Goal: Communication & Community: Participate in discussion

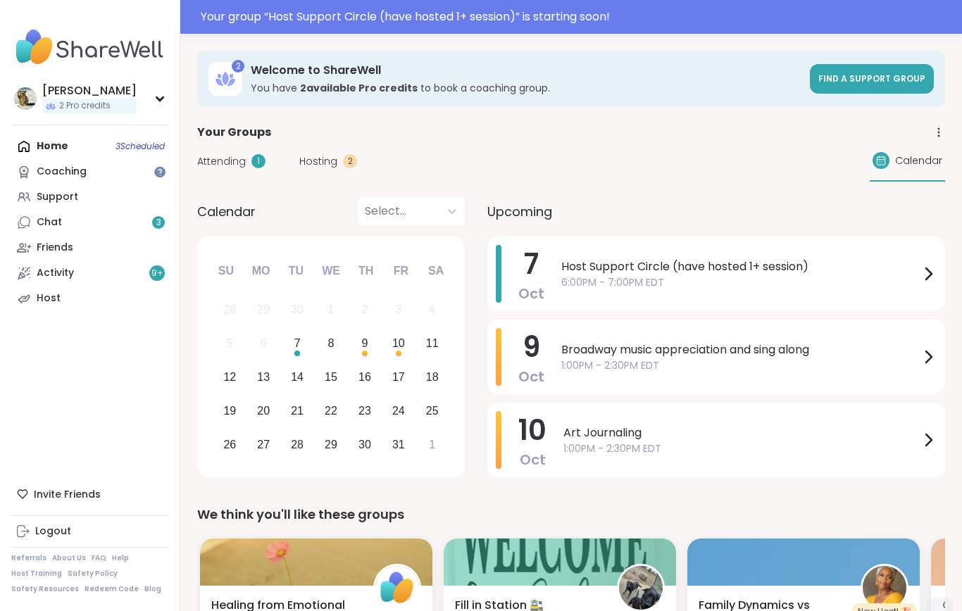
click at [584, 17] on div "Your group “ Host Support Circle (have hosted 1+ session) ” is starting soon!" at bounding box center [577, 16] width 753 height 17
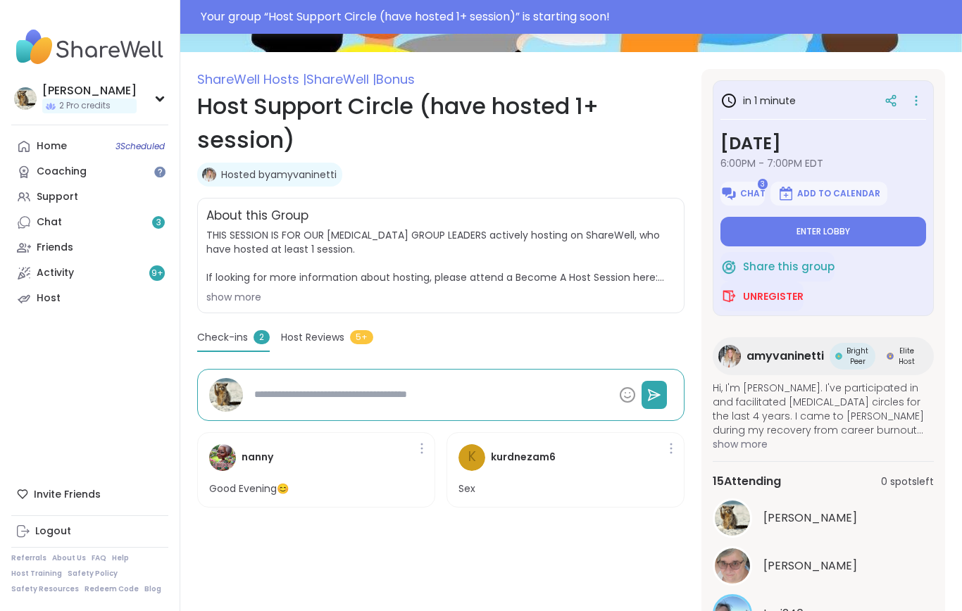
scroll to position [448, 0]
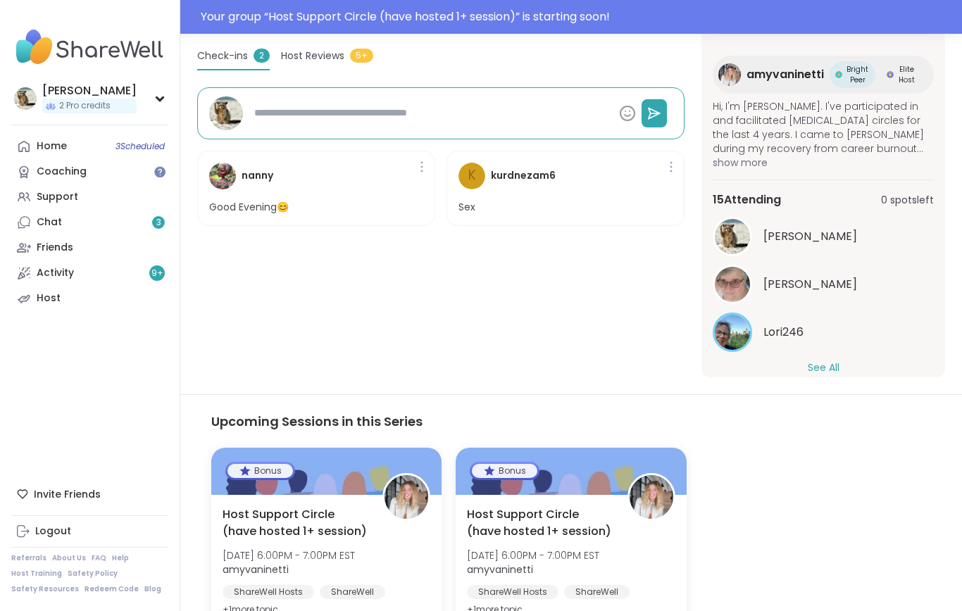
click at [835, 366] on button "See All" at bounding box center [824, 368] width 32 height 15
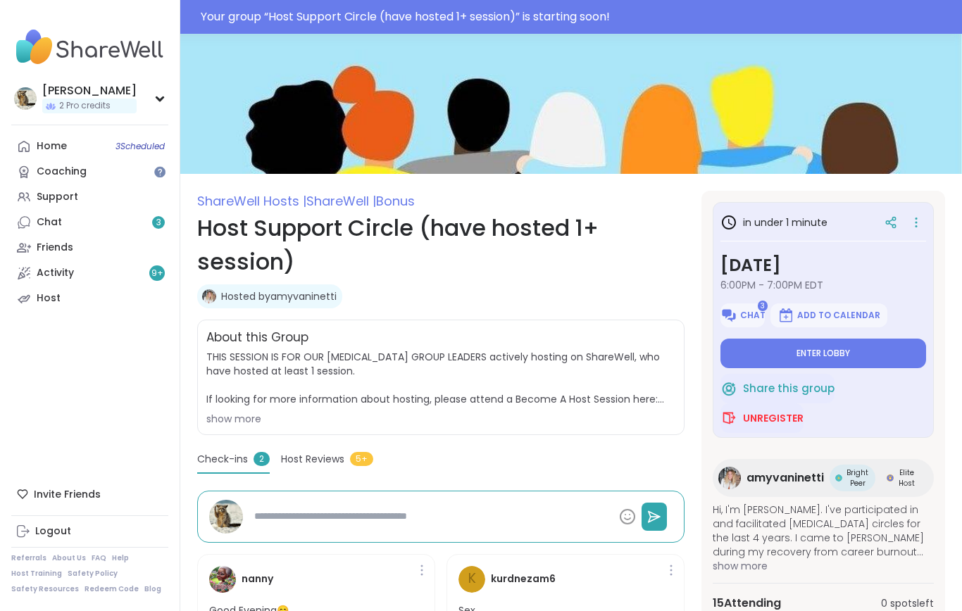
scroll to position [0, 0]
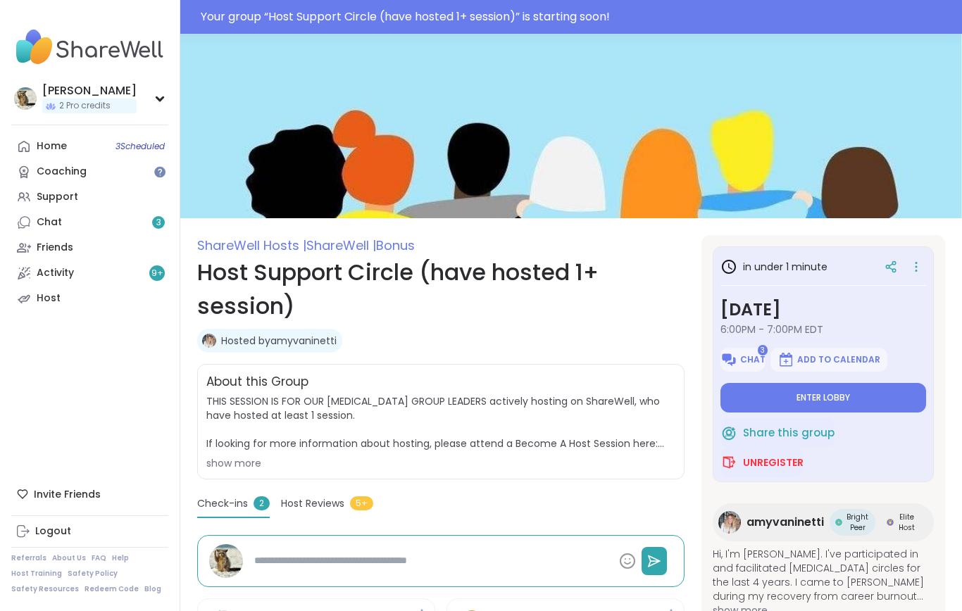
click at [843, 406] on button "Enter lobby" at bounding box center [823, 398] width 206 height 30
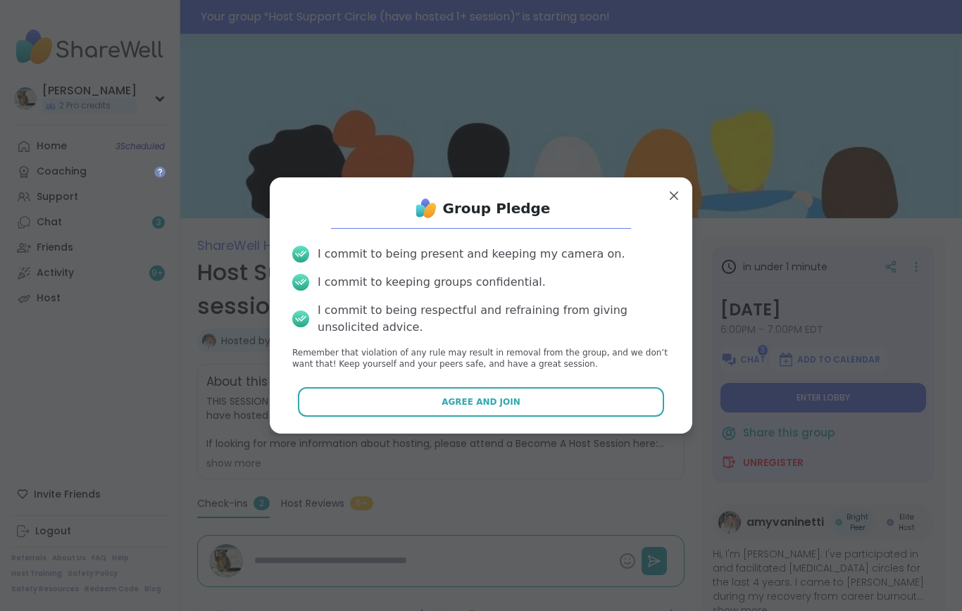
click at [513, 408] on span "Agree and Join" at bounding box center [481, 402] width 79 height 13
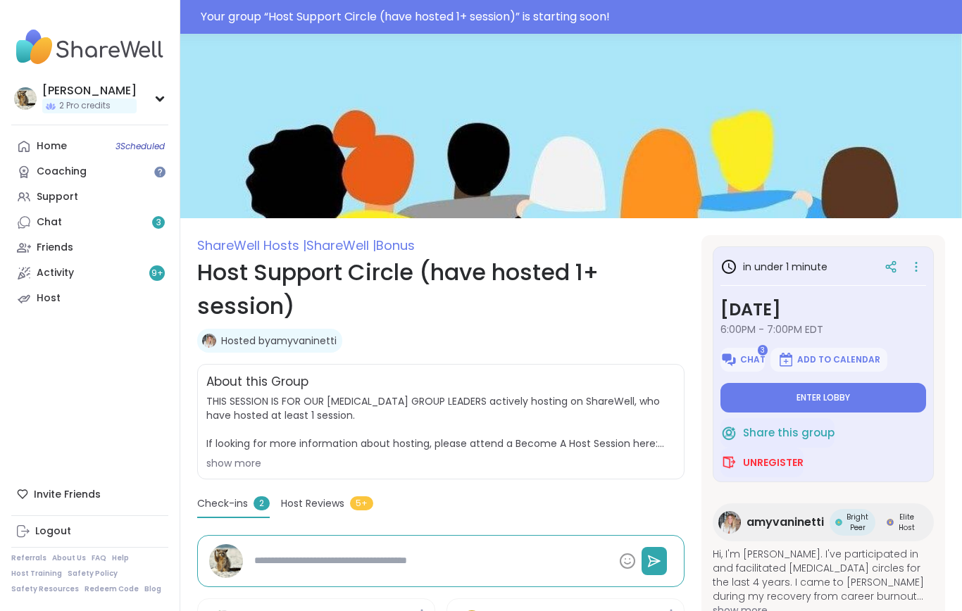
type textarea "*"
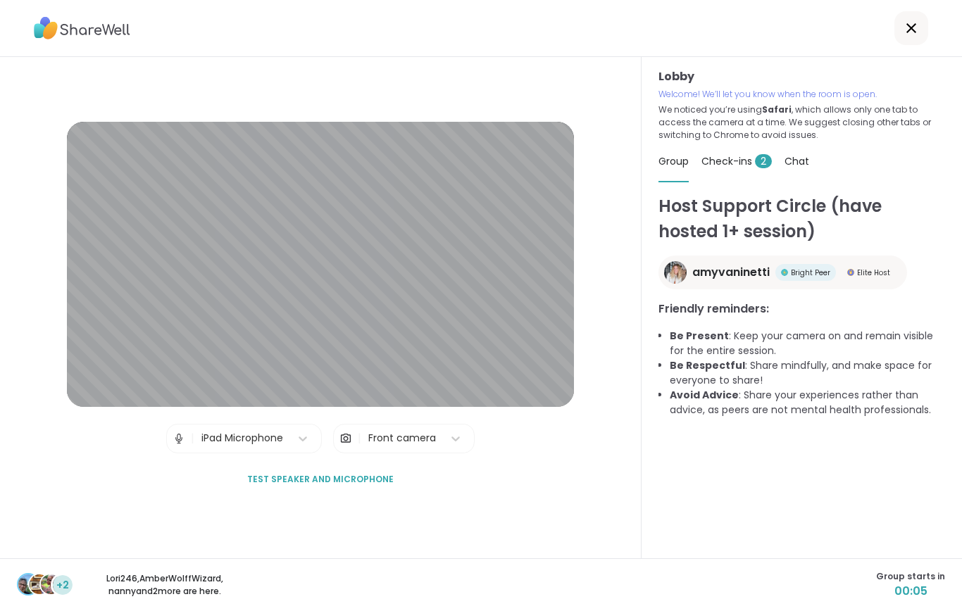
click at [173, 449] on img at bounding box center [179, 439] width 13 height 28
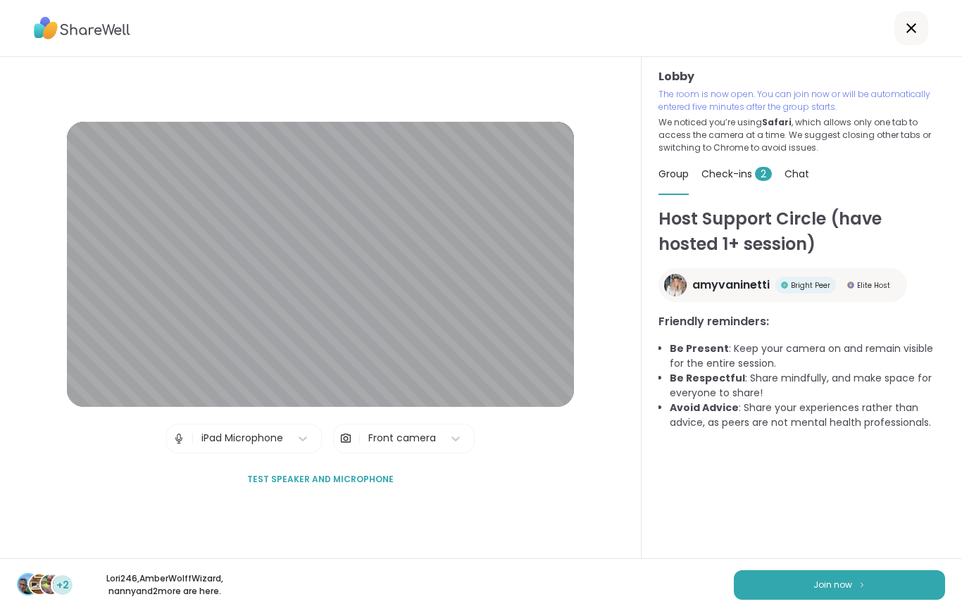
click at [785, 598] on button "Join now" at bounding box center [839, 585] width 211 height 30
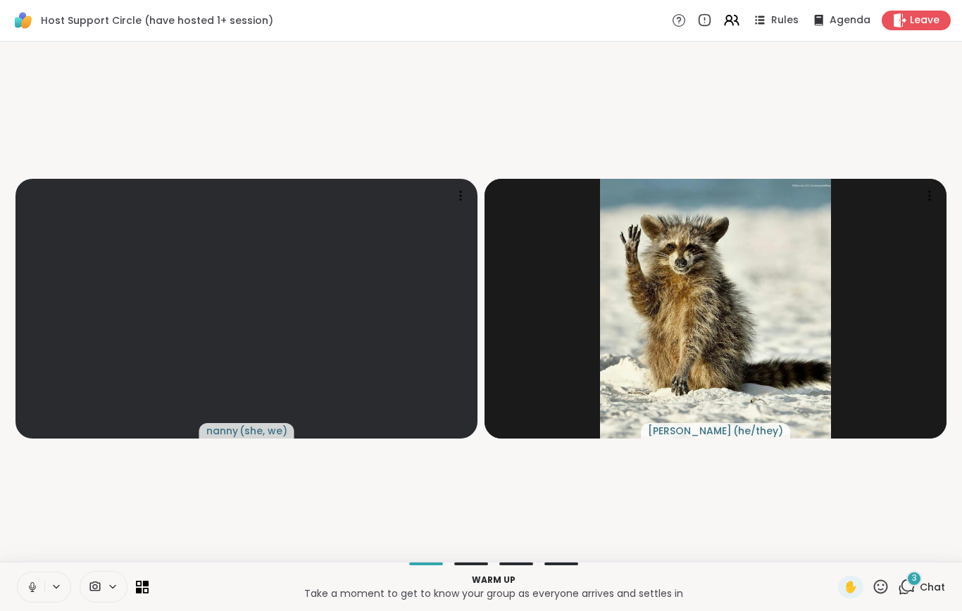
click at [26, 594] on icon at bounding box center [32, 587] width 13 height 13
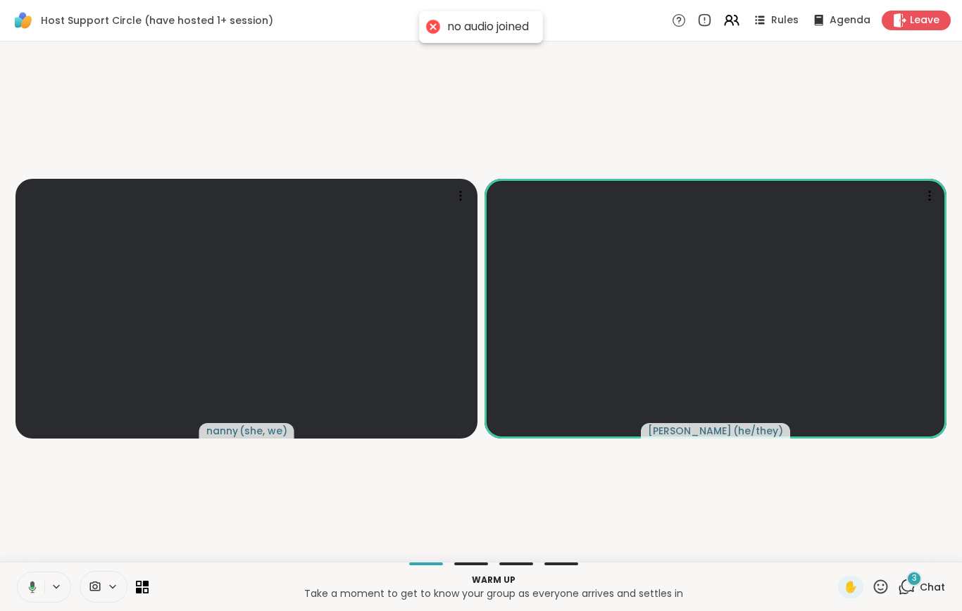
click at [25, 594] on icon at bounding box center [30, 587] width 13 height 13
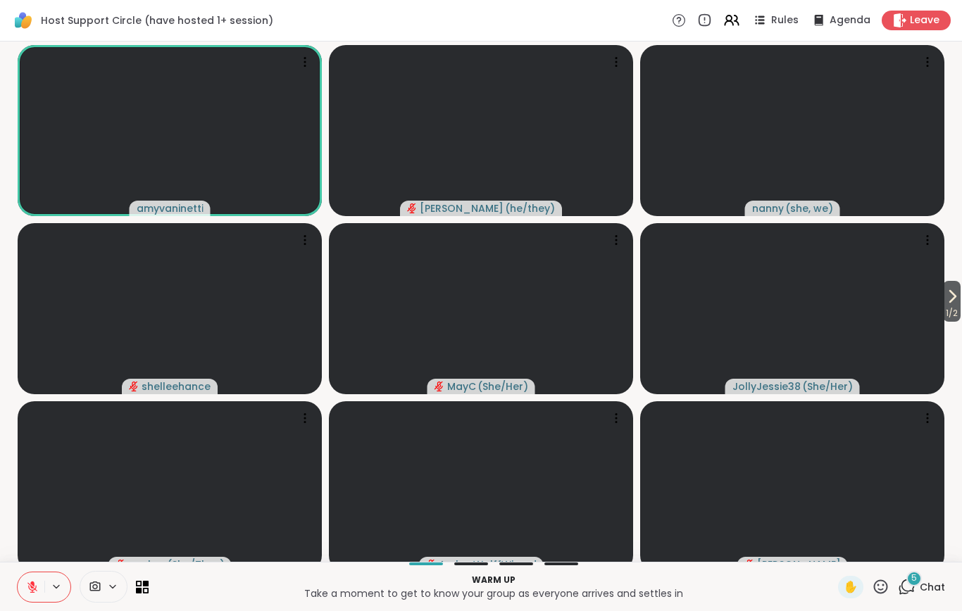
click at [911, 596] on icon at bounding box center [907, 587] width 18 height 18
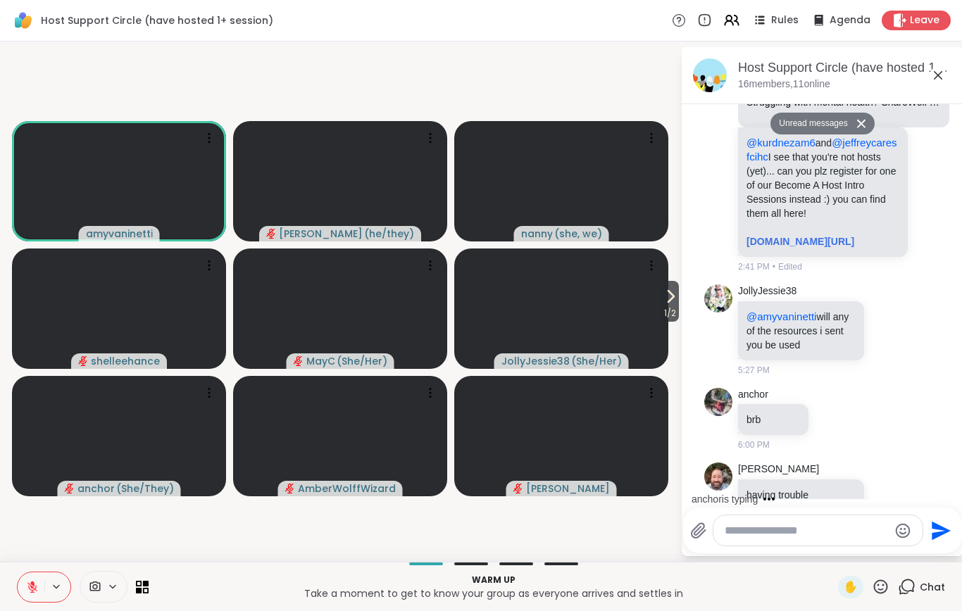
scroll to position [653, 0]
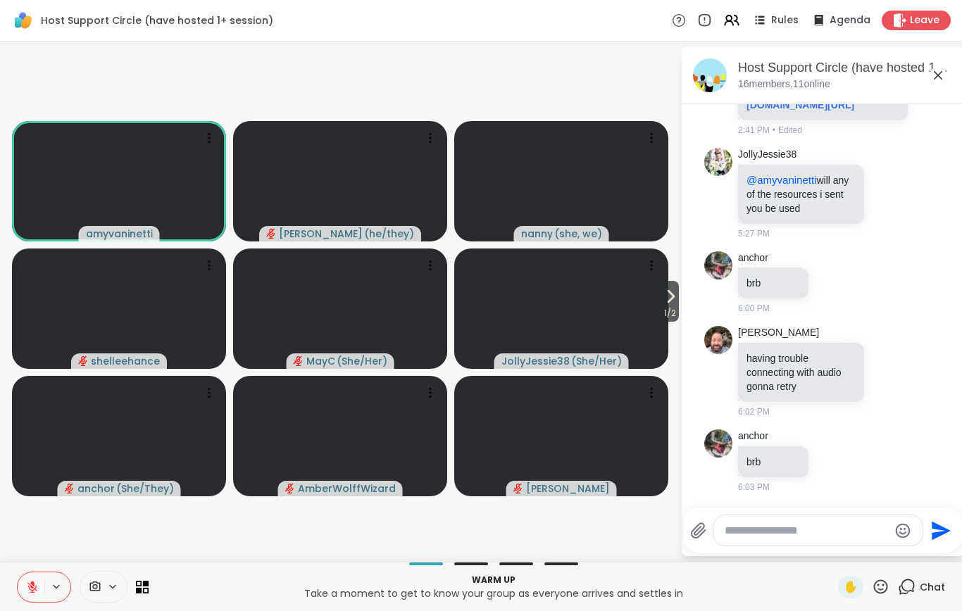
click at [670, 302] on icon at bounding box center [671, 296] width 6 height 11
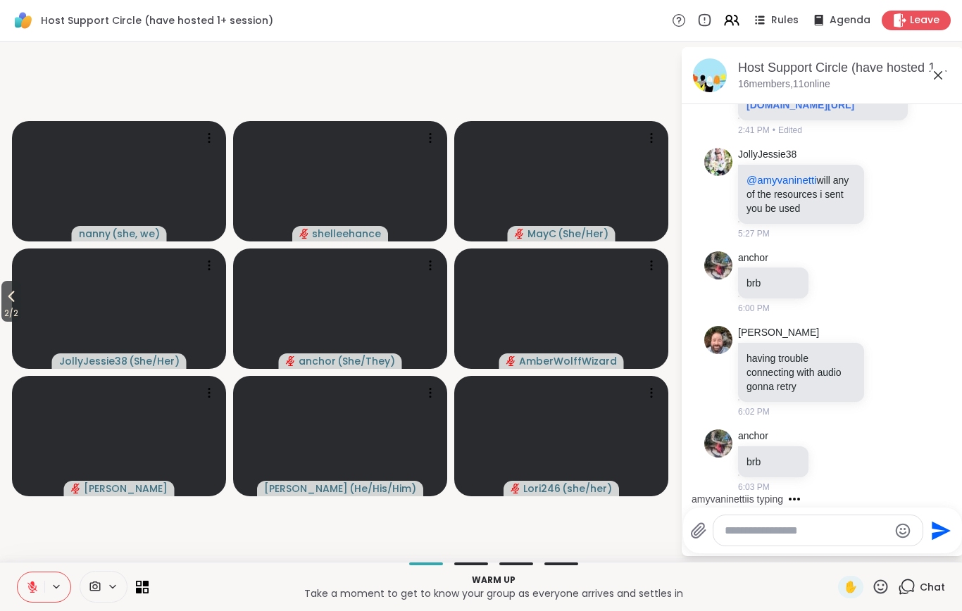
scroll to position [742, 0]
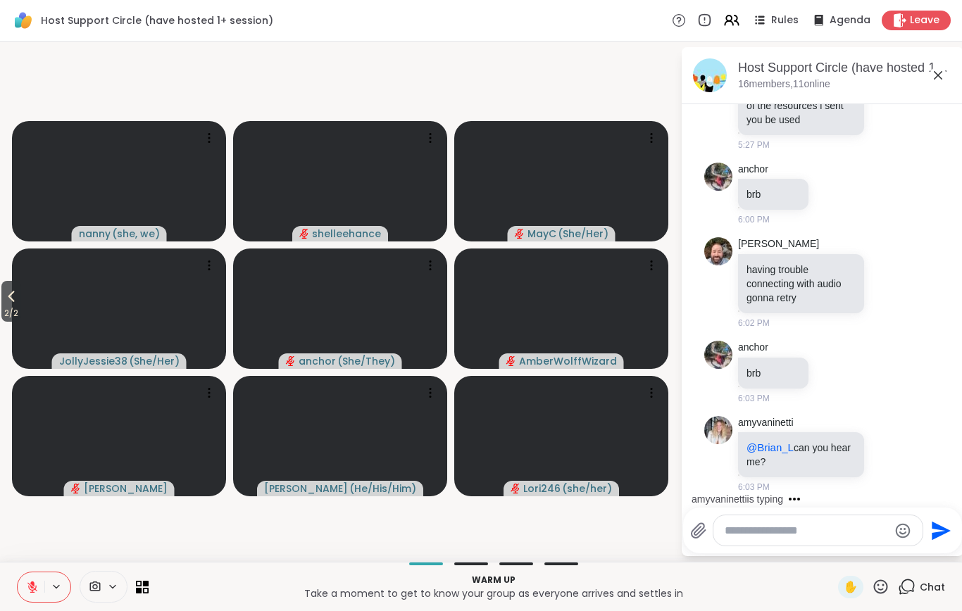
click at [8, 301] on icon at bounding box center [11, 296] width 17 height 17
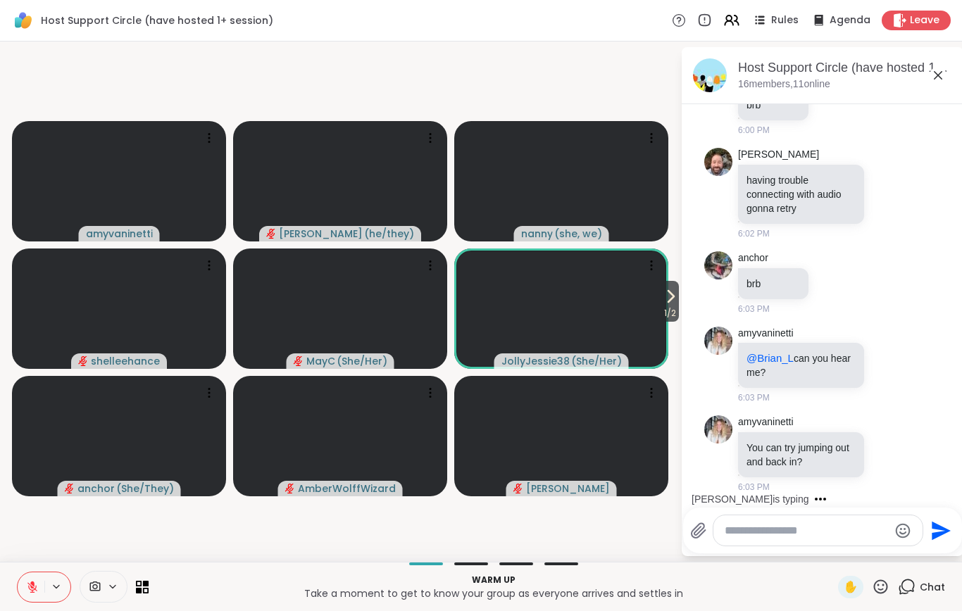
scroll to position [970, 0]
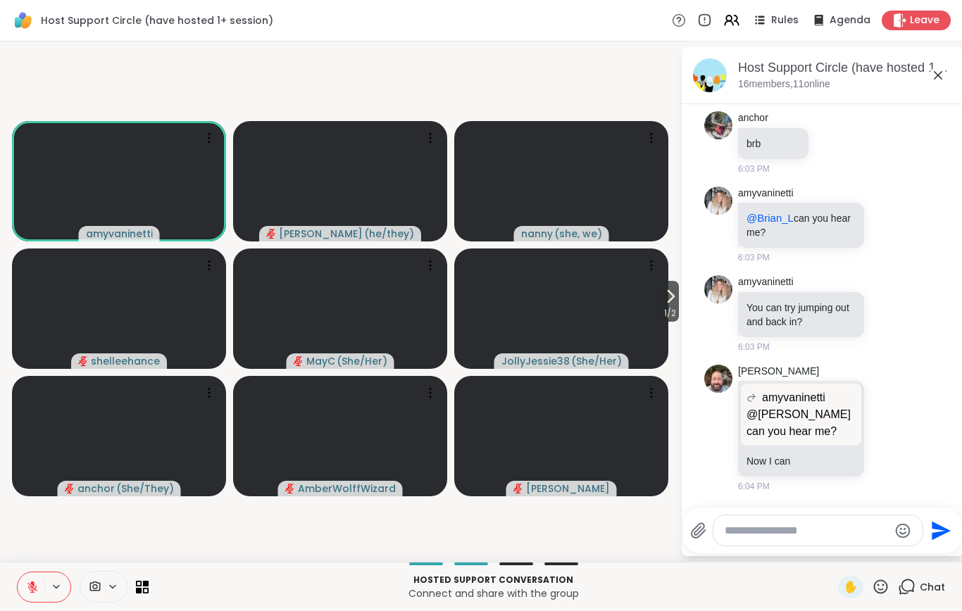
click at [27, 594] on icon at bounding box center [32, 587] width 13 height 13
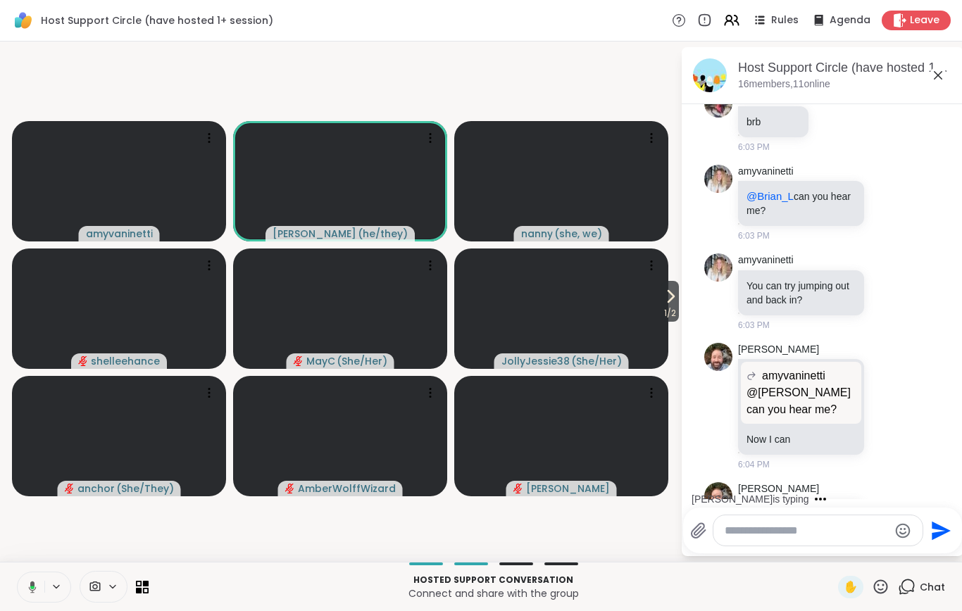
scroll to position [1059, 0]
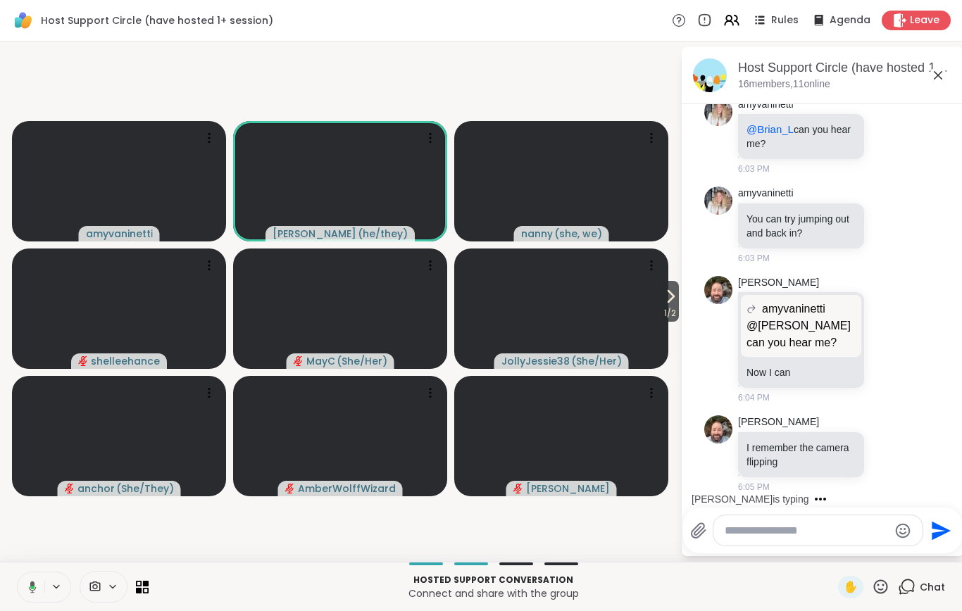
click at [34, 602] on button at bounding box center [29, 588] width 29 height 30
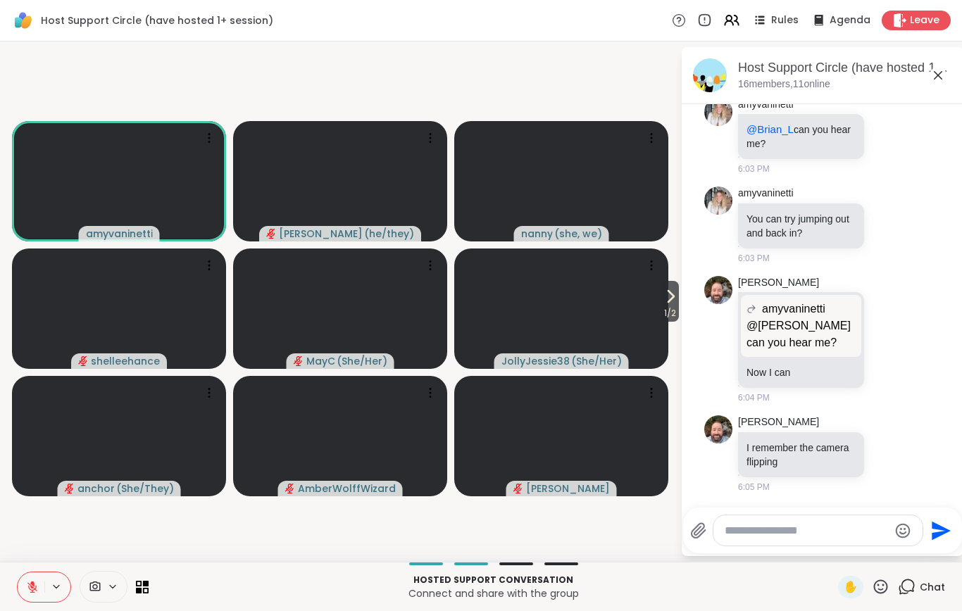
click at [908, 463] on icon at bounding box center [904, 454] width 13 height 17
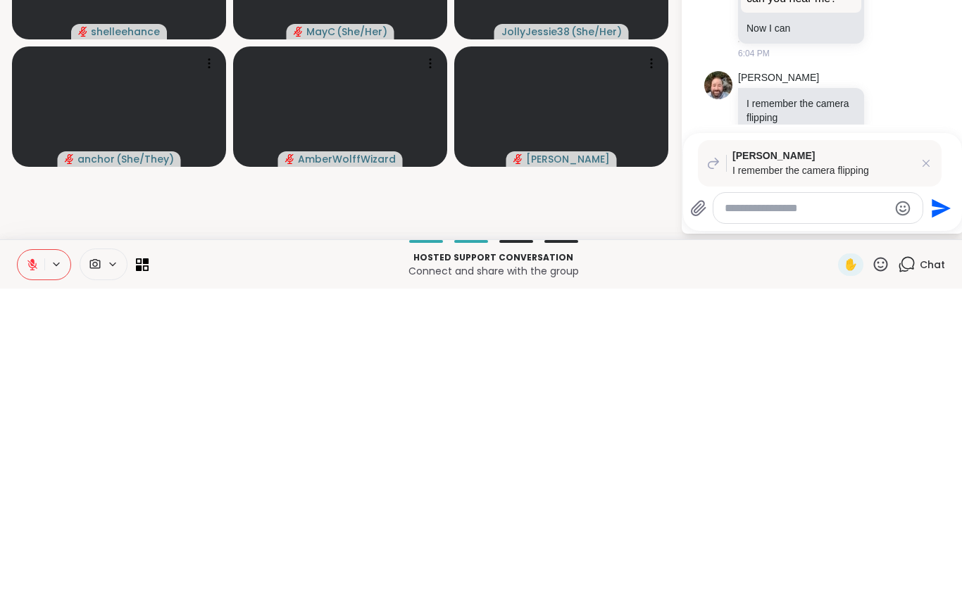
scroll to position [0, 0]
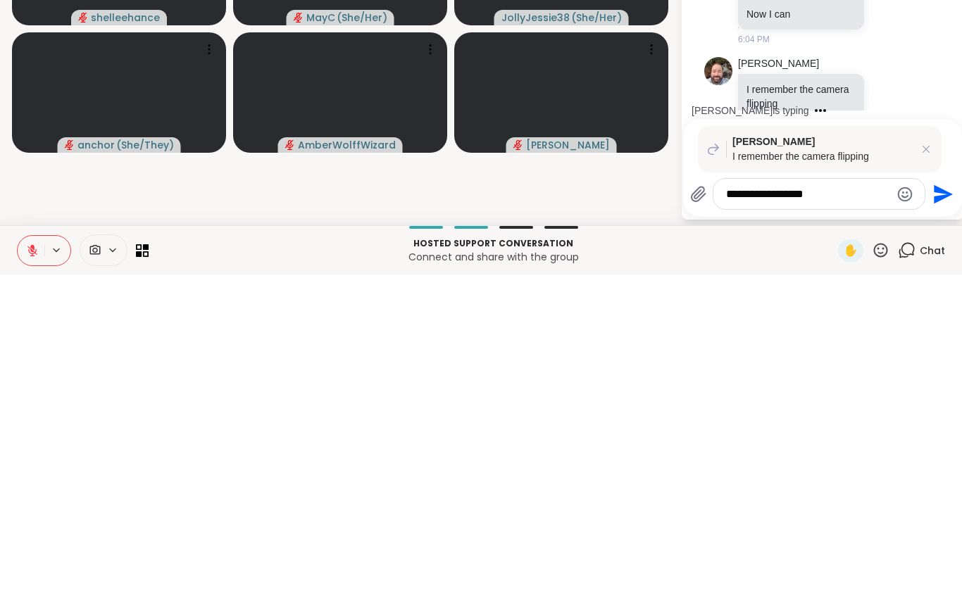
type textarea "**********"
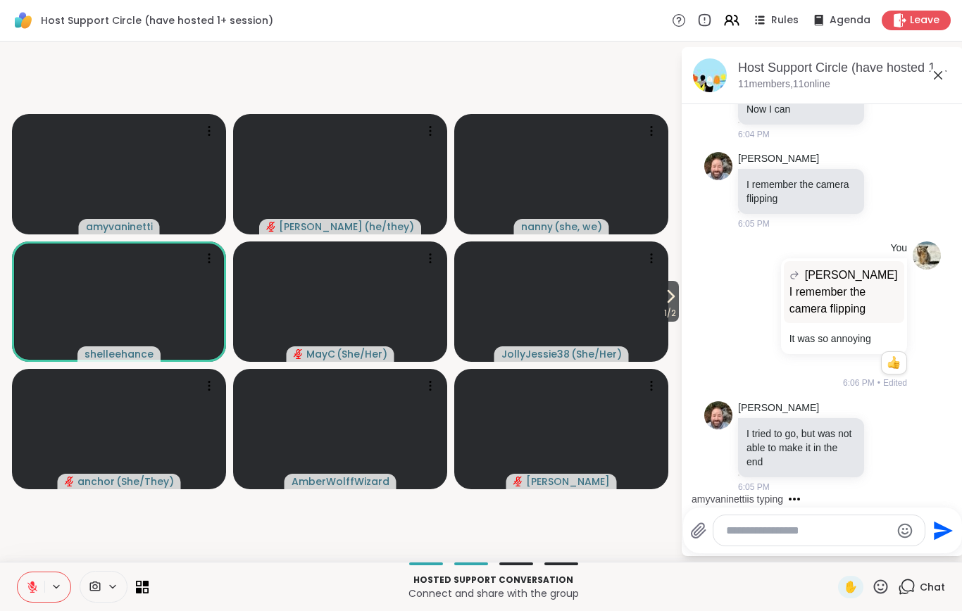
scroll to position [1480, 0]
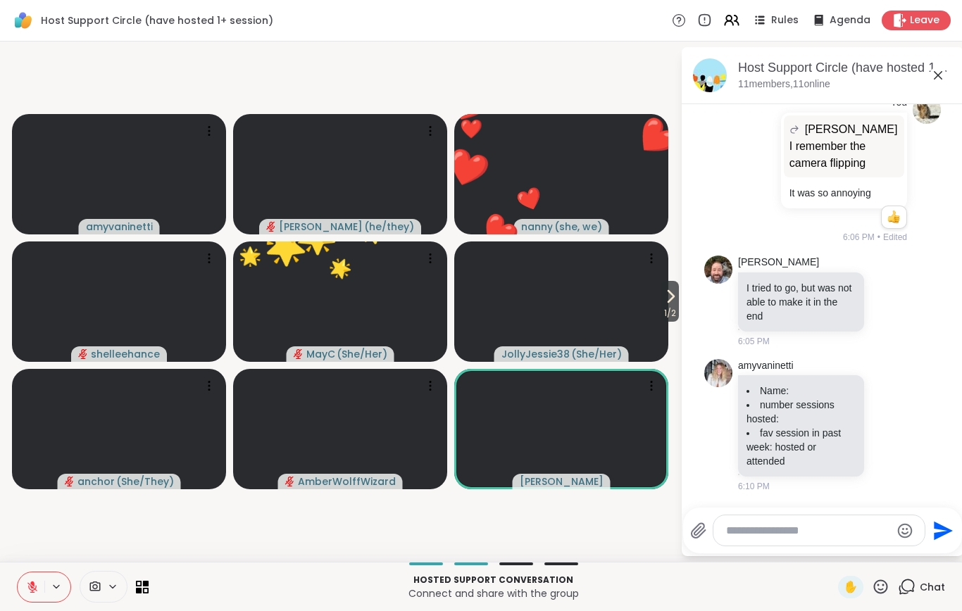
click at [879, 590] on icon at bounding box center [881, 587] width 18 height 18
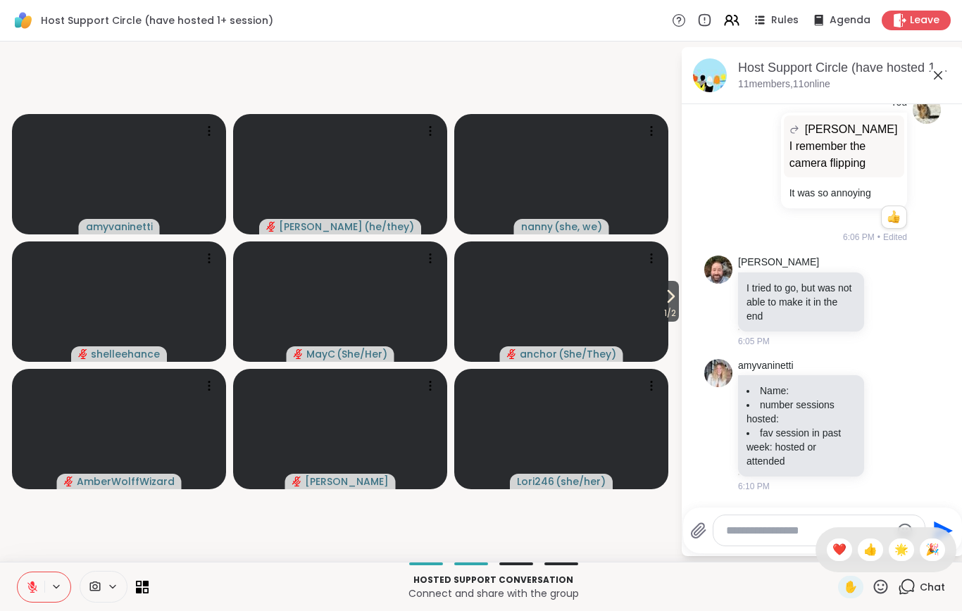
click at [664, 298] on icon at bounding box center [670, 296] width 17 height 17
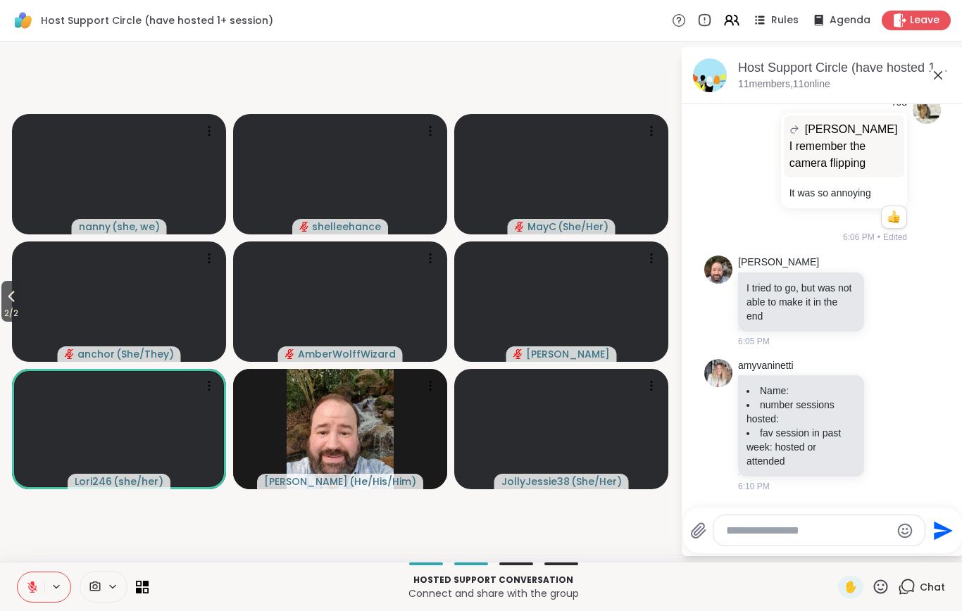
click at [8, 293] on icon at bounding box center [11, 296] width 17 height 17
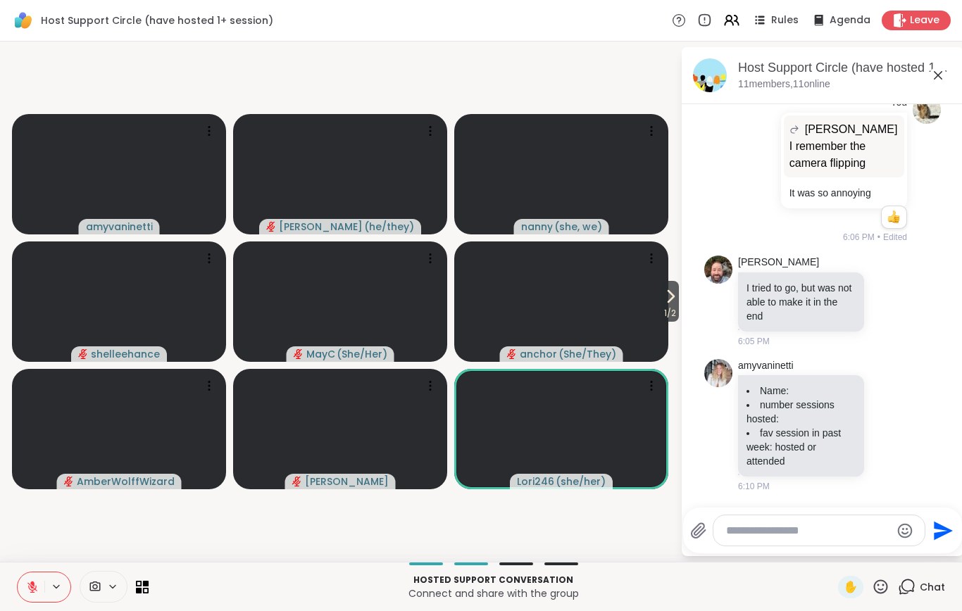
click at [666, 297] on icon at bounding box center [670, 296] width 17 height 17
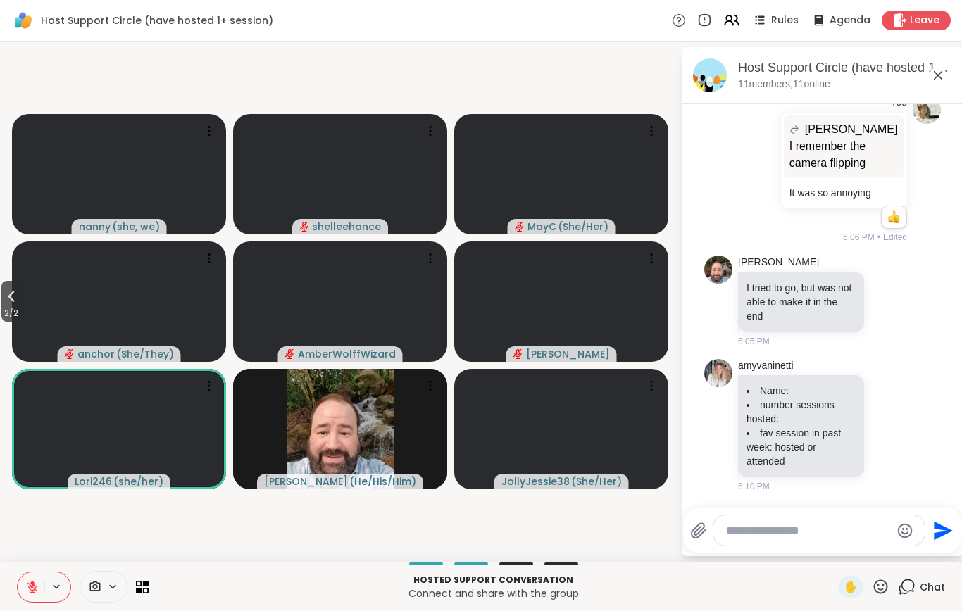
click at [21, 307] on span "2 / 2" at bounding box center [11, 313] width 20 height 17
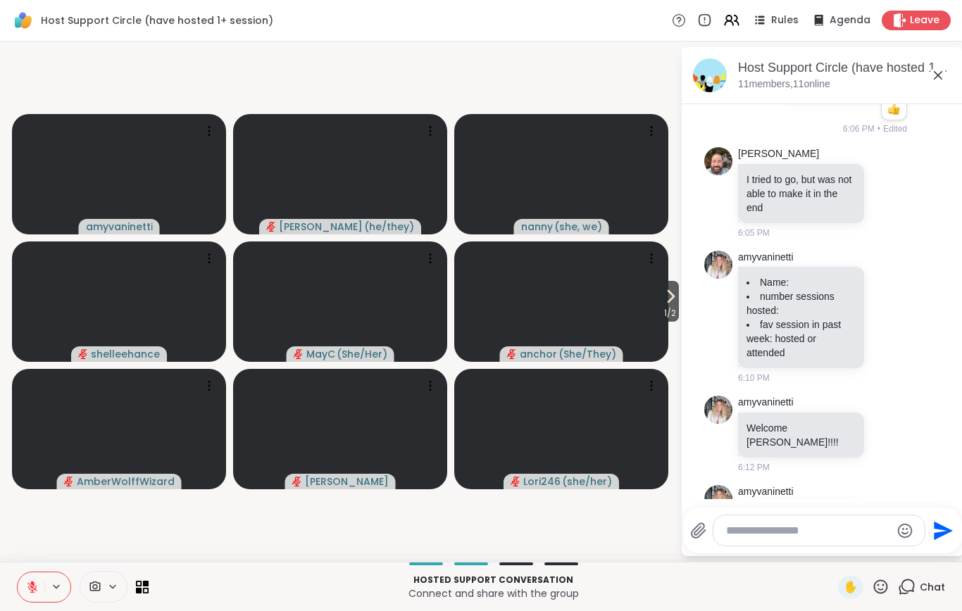
scroll to position [1643, 0]
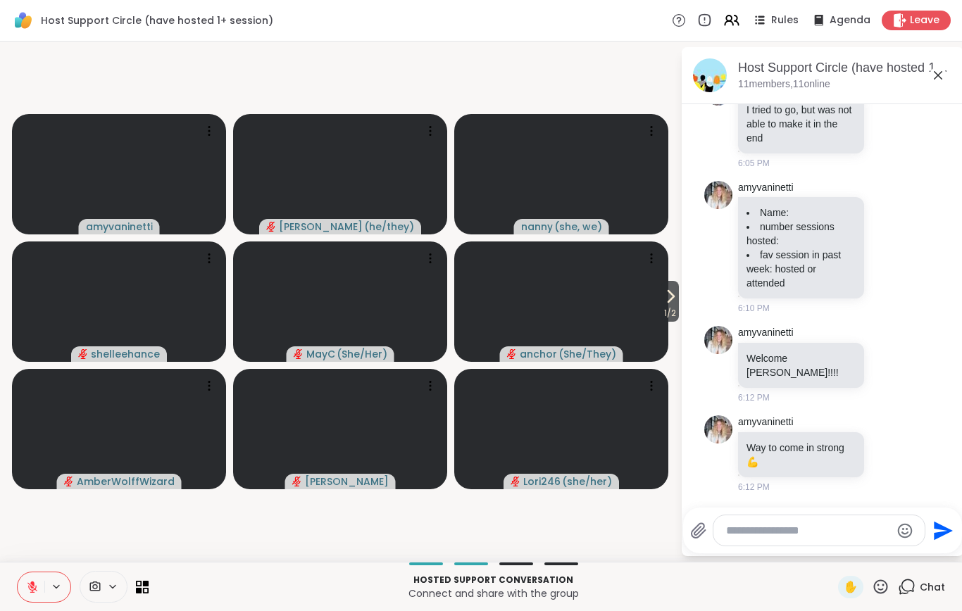
click at [663, 304] on icon at bounding box center [670, 296] width 17 height 17
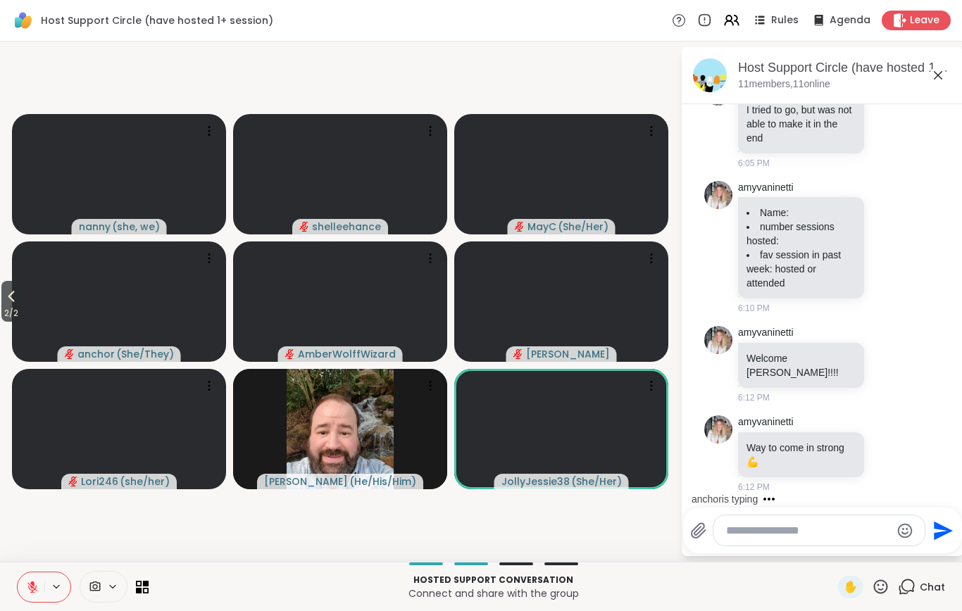
click at [3, 304] on button "2 / 2" at bounding box center [11, 301] width 20 height 41
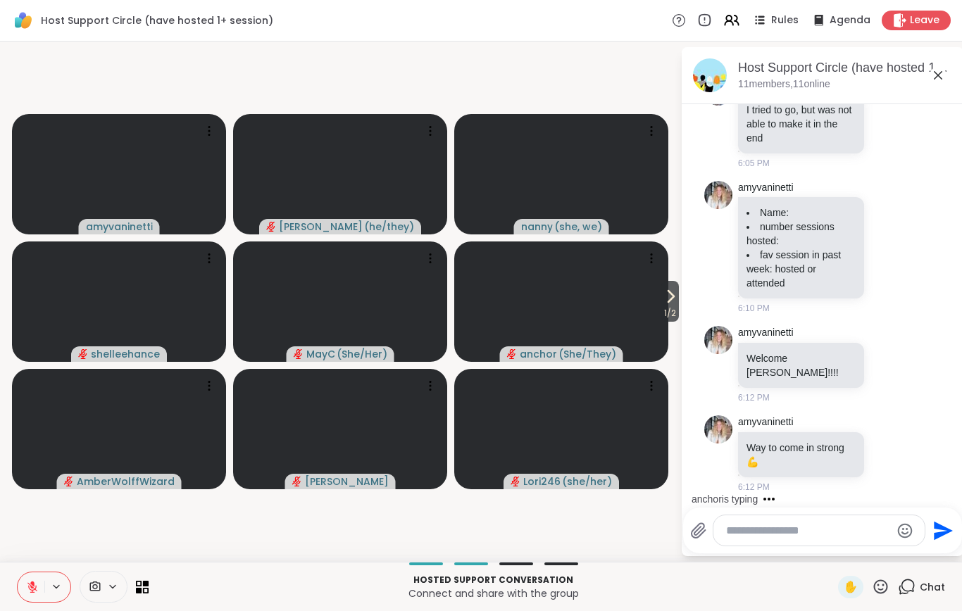
click at [662, 299] on icon at bounding box center [670, 296] width 17 height 17
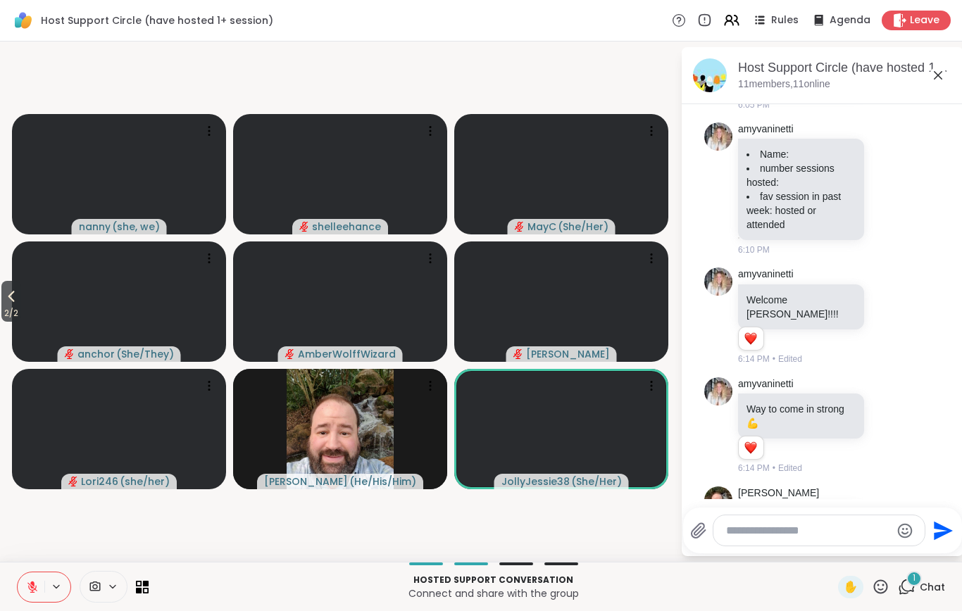
scroll to position [1822, 0]
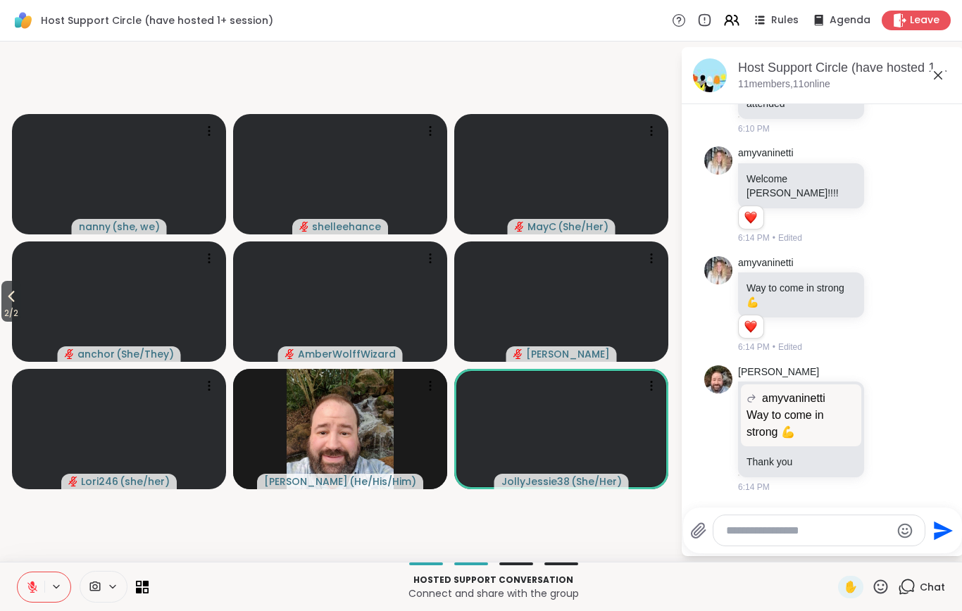
click at [3, 298] on button "2 / 2" at bounding box center [11, 301] width 20 height 41
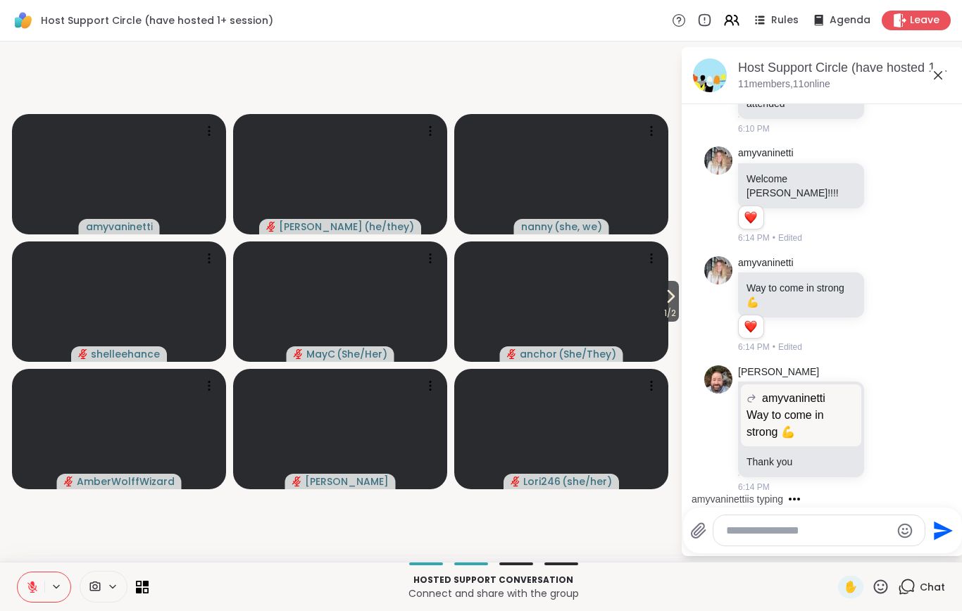
scroll to position [1925, 0]
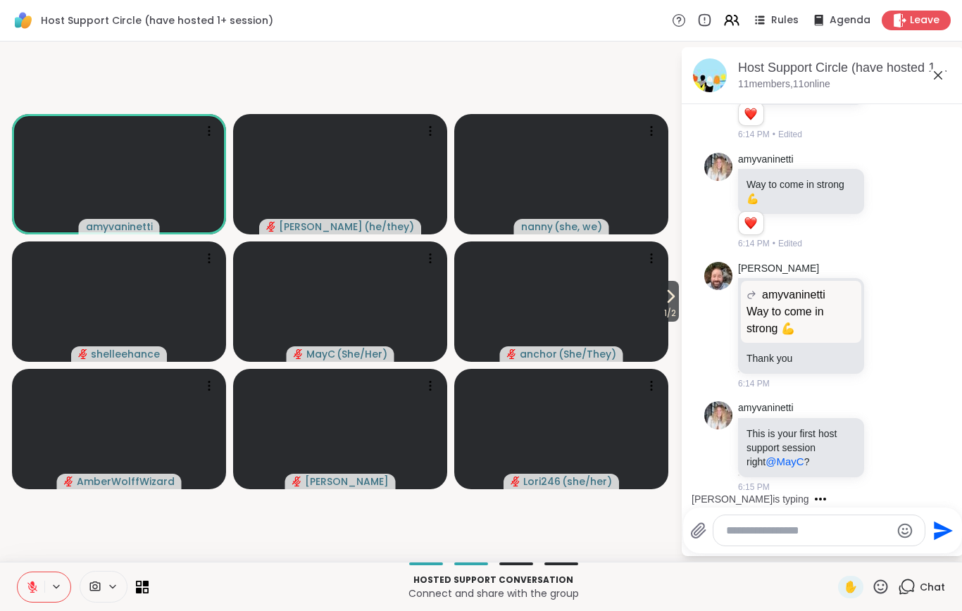
click at [182, 477] on video at bounding box center [119, 429] width 214 height 120
click at [143, 521] on video-player-container "1 / 2 amyvaninetti spencer ( he/they ) nanny ( she, we ) shelleehance MayC ( Sh…" at bounding box center [339, 301] width 663 height 509
click at [32, 589] on icon at bounding box center [32, 587] width 13 height 13
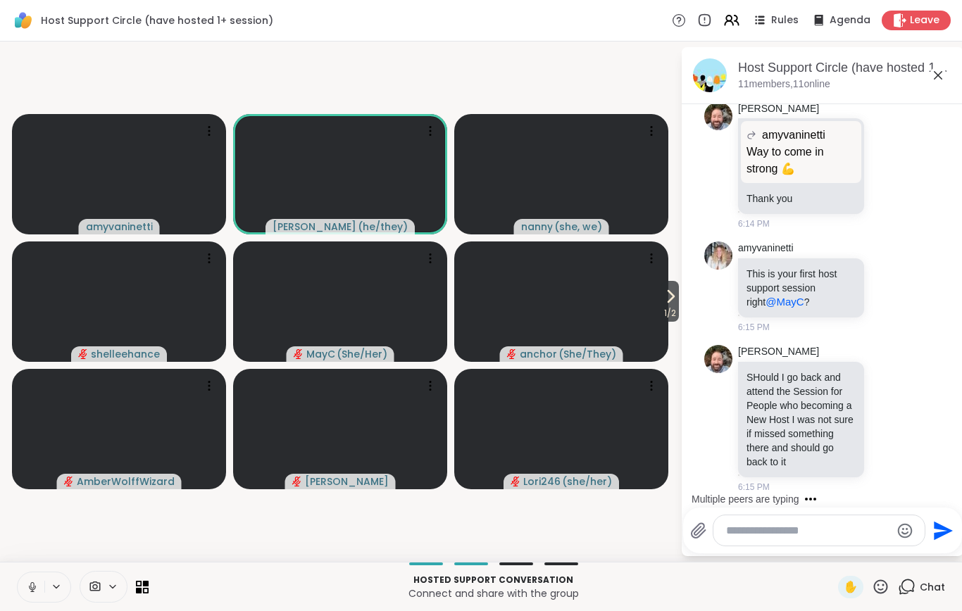
scroll to position [2201, 0]
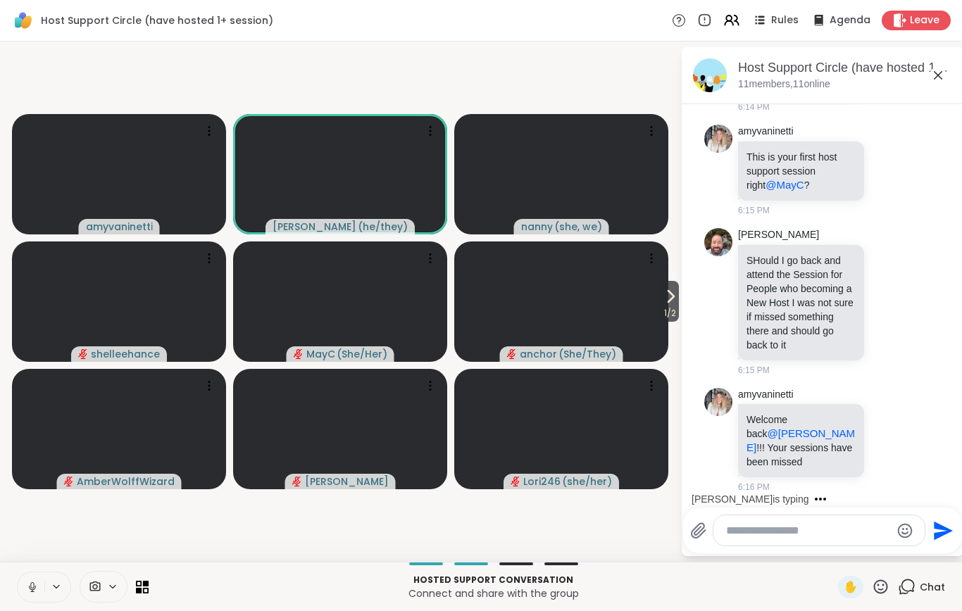
click at [132, 542] on video-player-container "1 / 2 amyvaninetti spencer ( he/they ) nanny ( she, we ) shelleehance MayC ( Sh…" at bounding box center [339, 301] width 663 height 509
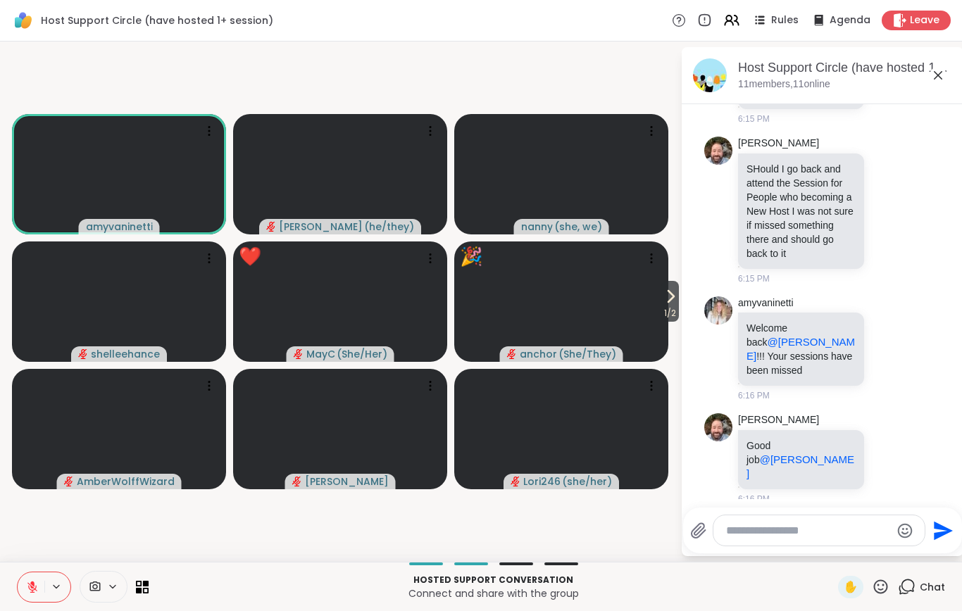
click at [35, 594] on button at bounding box center [31, 588] width 27 height 30
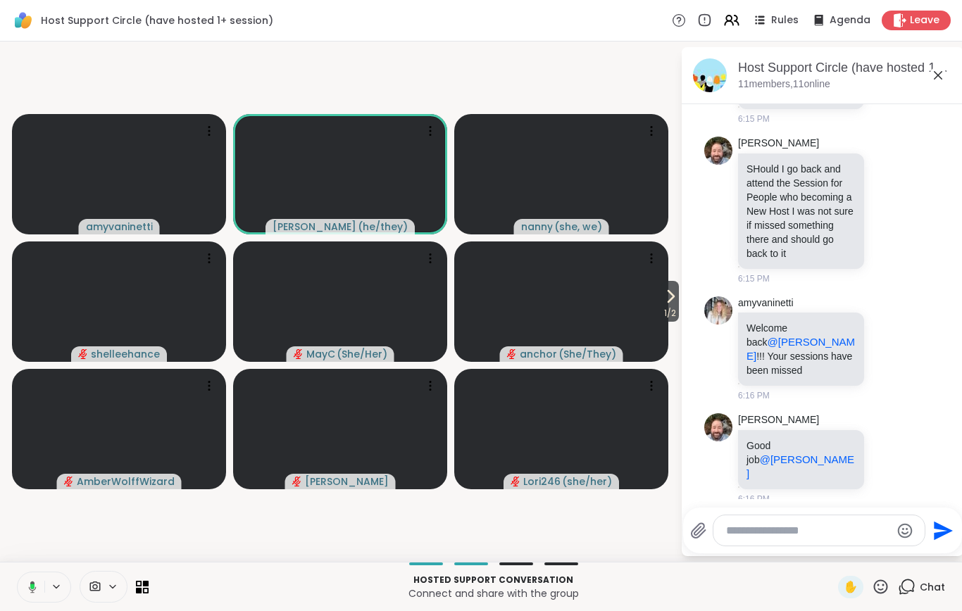
click at [39, 580] on button at bounding box center [29, 588] width 29 height 30
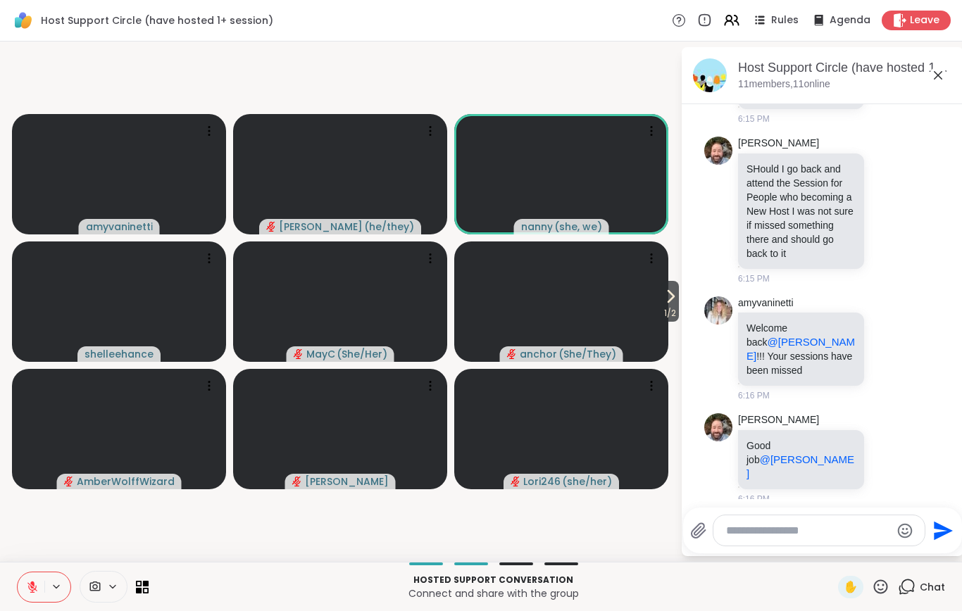
click at [735, 530] on textarea "Type your message" at bounding box center [808, 531] width 164 height 14
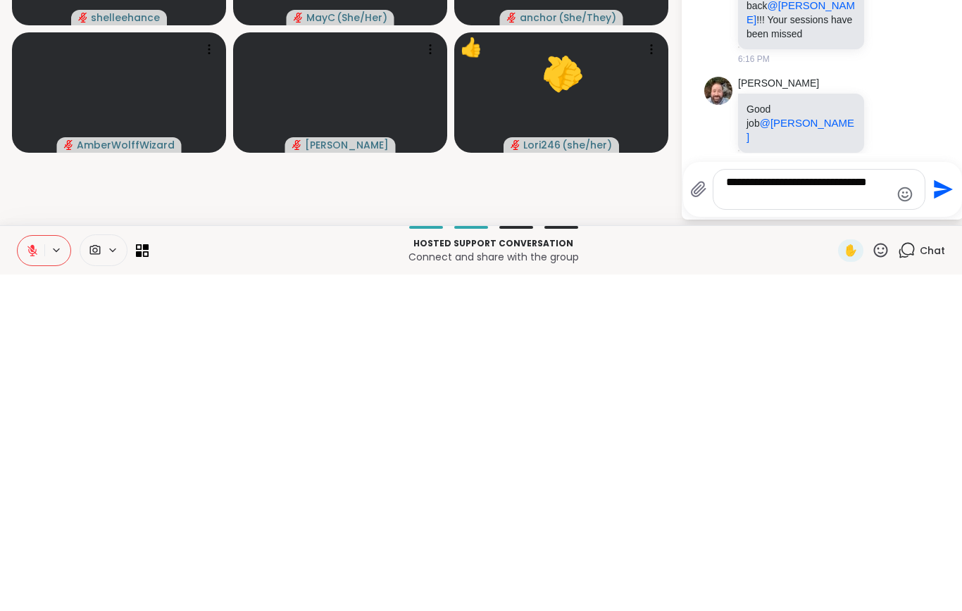
type textarea "**********"
click at [942, 517] on icon "Send" at bounding box center [943, 526] width 19 height 19
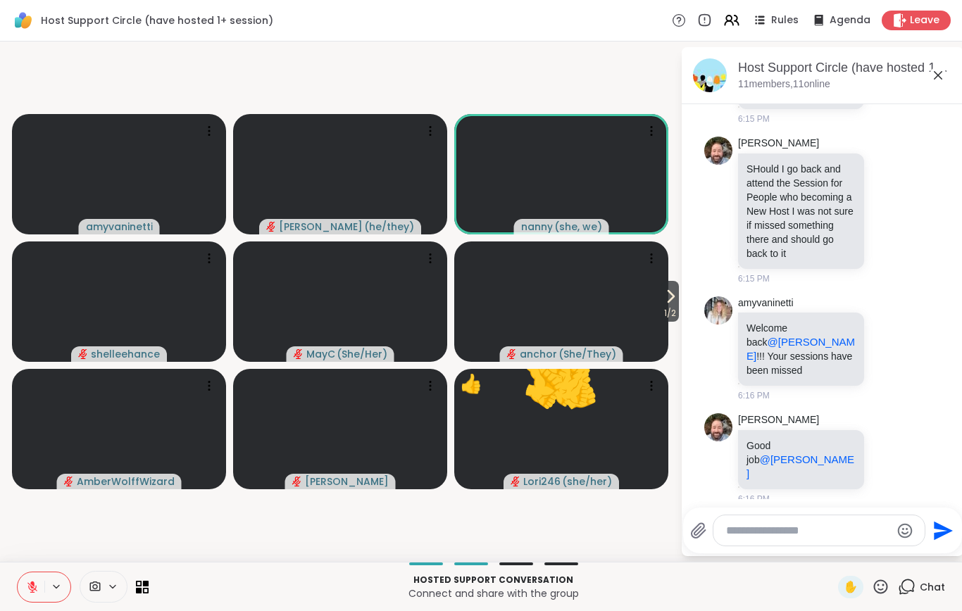
scroll to position [2364, 0]
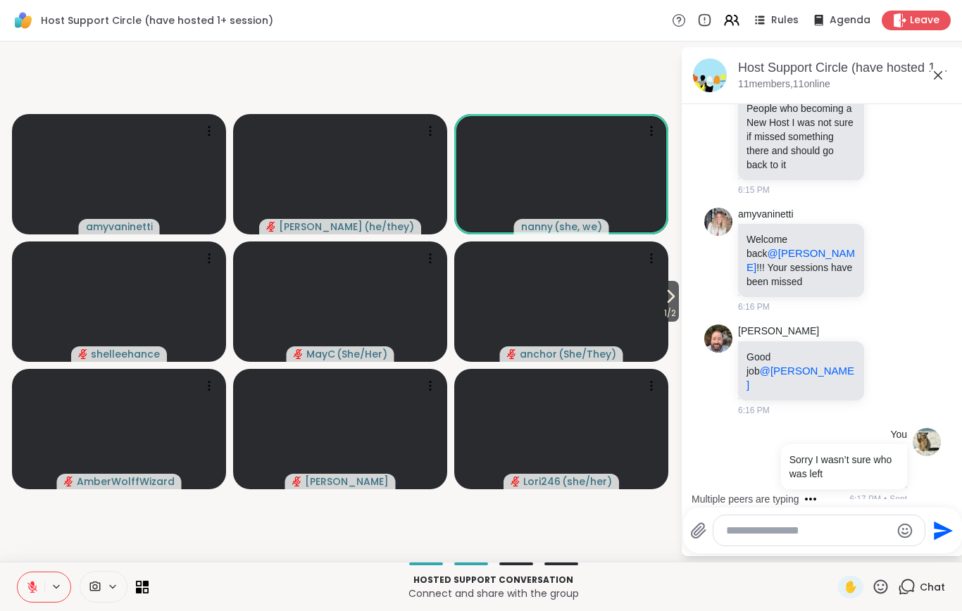
click at [891, 267] on icon at bounding box center [888, 260] width 13 height 14
click at [776, 244] on div "Select Reaction: Heart" at bounding box center [776, 237] width 13 height 13
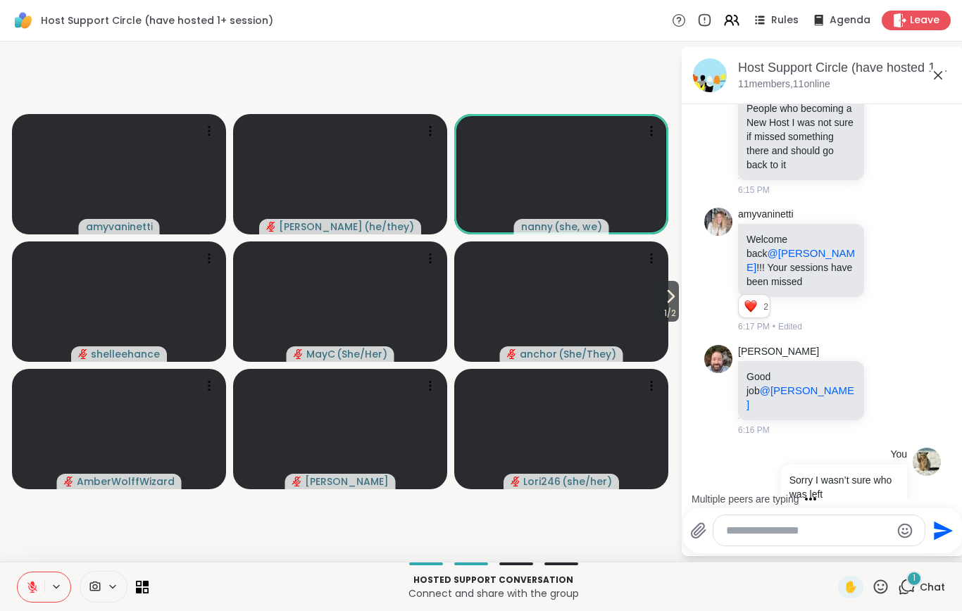
scroll to position [2473, 0]
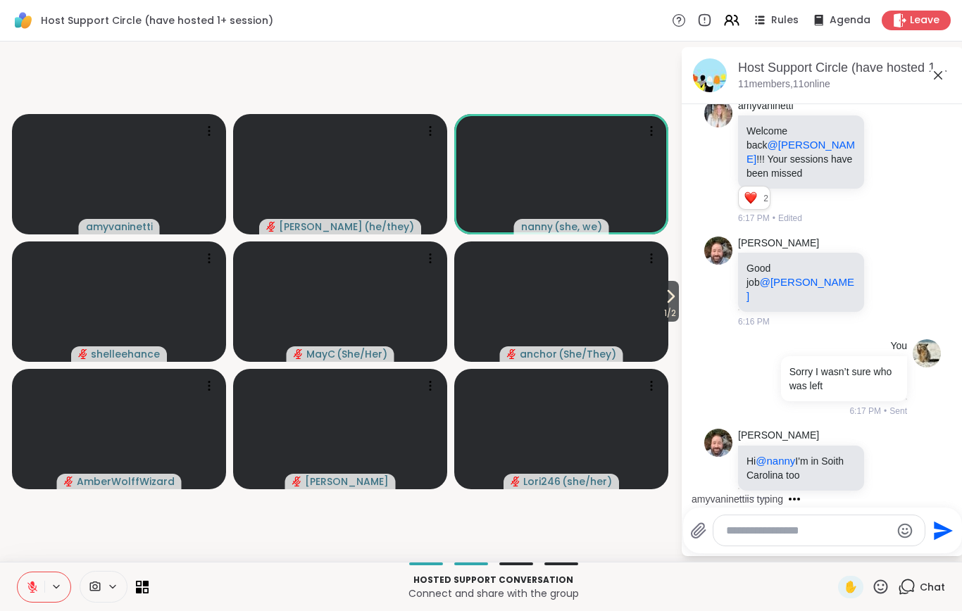
click at [882, 285] on icon at bounding box center [888, 282] width 13 height 14
click at [882, 258] on div "Select Reaction: Heart" at bounding box center [888, 259] width 13 height 13
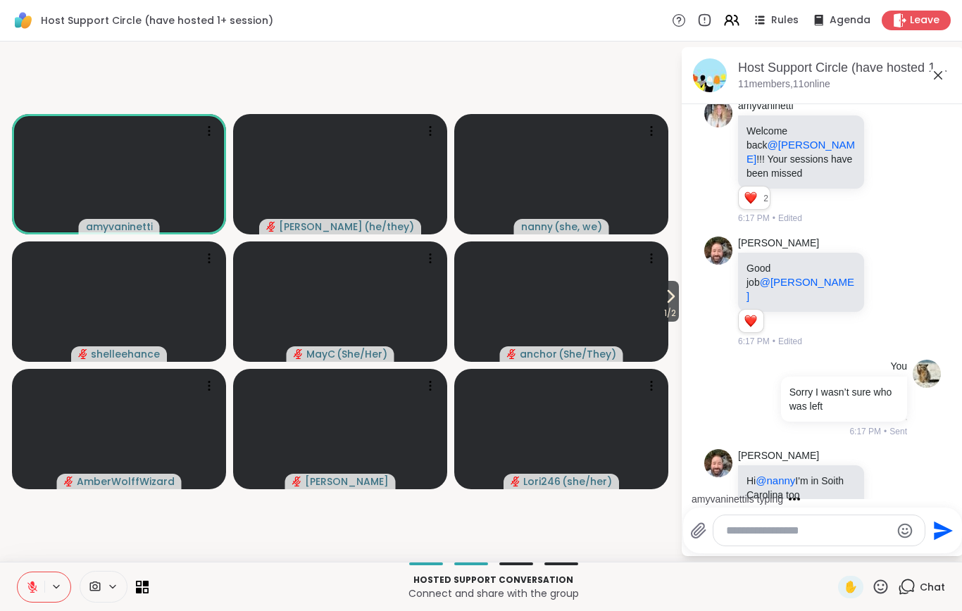
scroll to position [2609, 0]
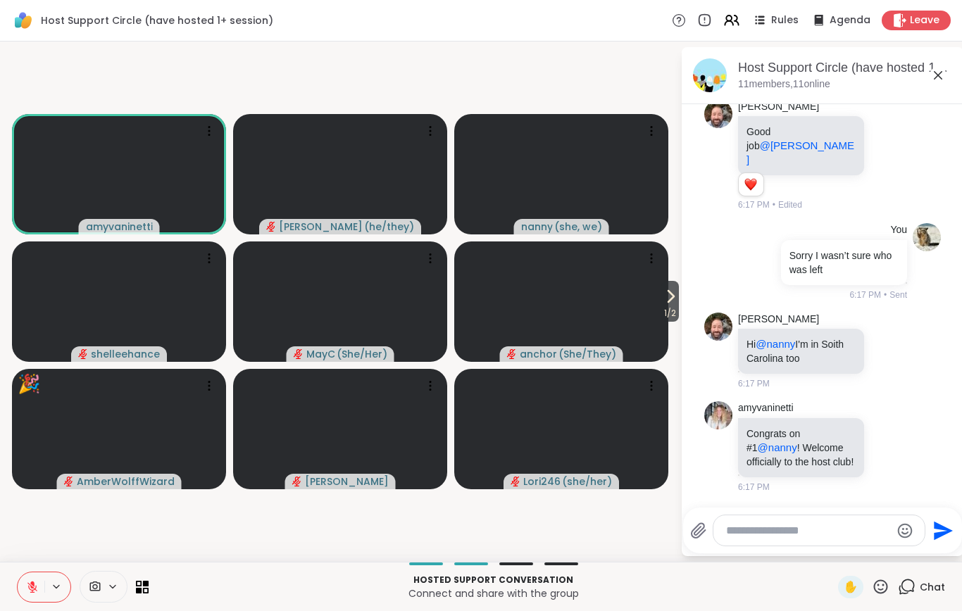
click at [879, 578] on icon at bounding box center [881, 587] width 18 height 18
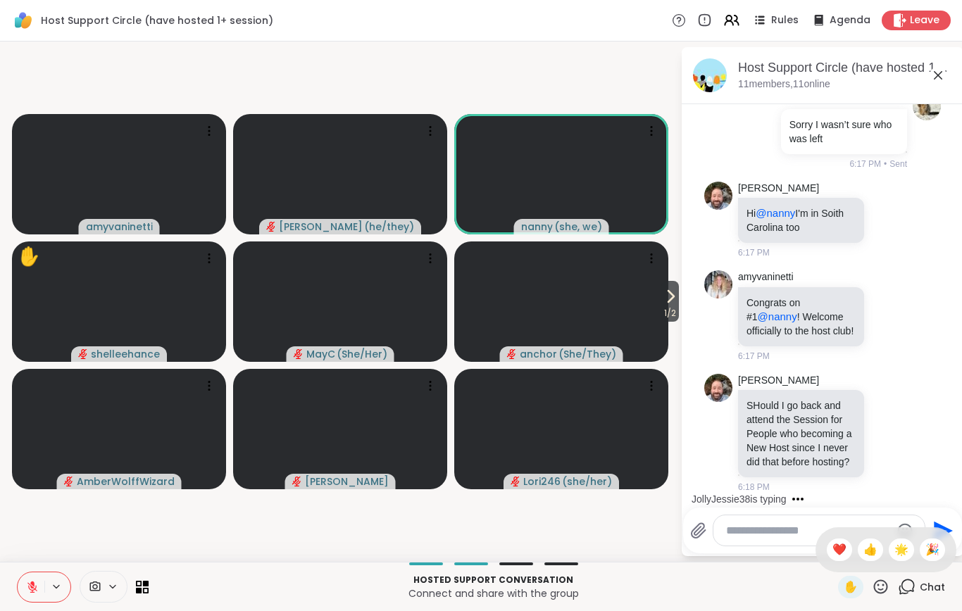
scroll to position [2857, 0]
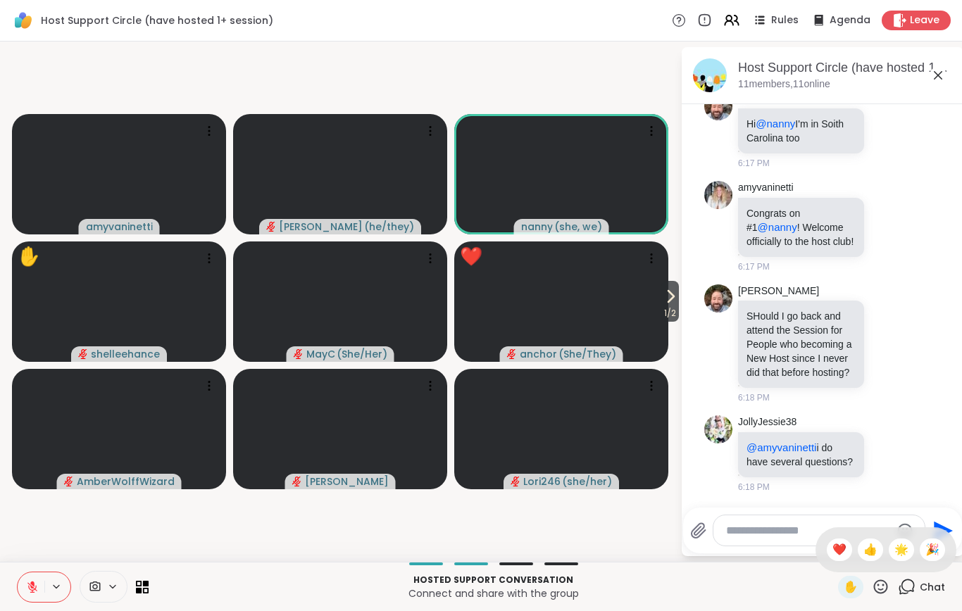
click at [835, 553] on span "❤️" at bounding box center [839, 550] width 14 height 17
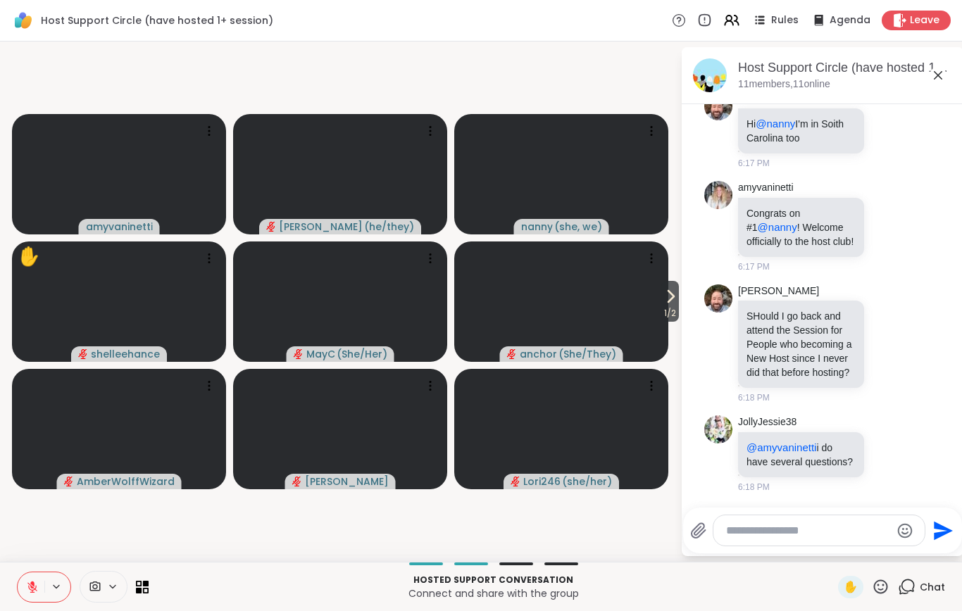
click at [669, 302] on icon at bounding box center [670, 296] width 17 height 17
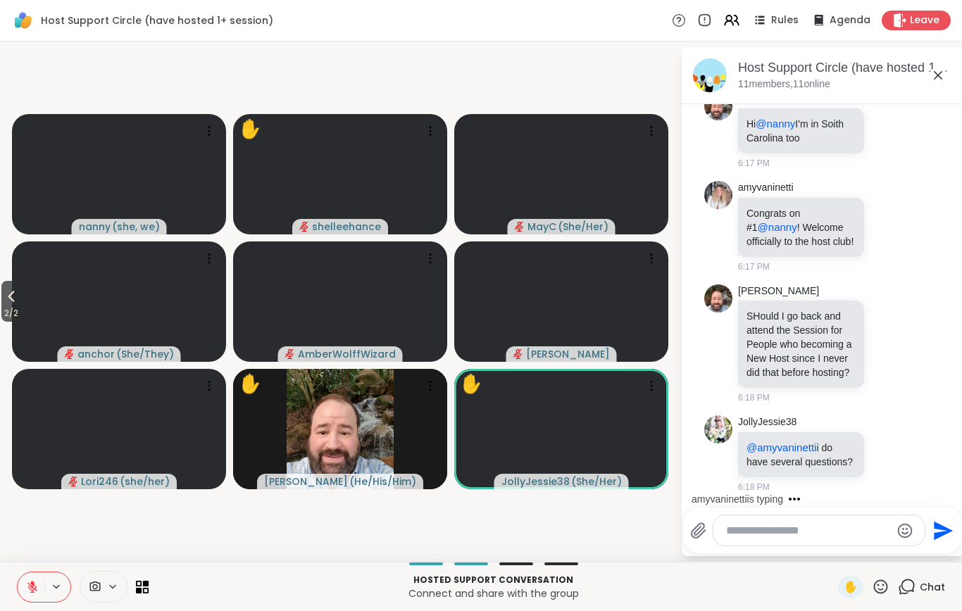
scroll to position [2946, 0]
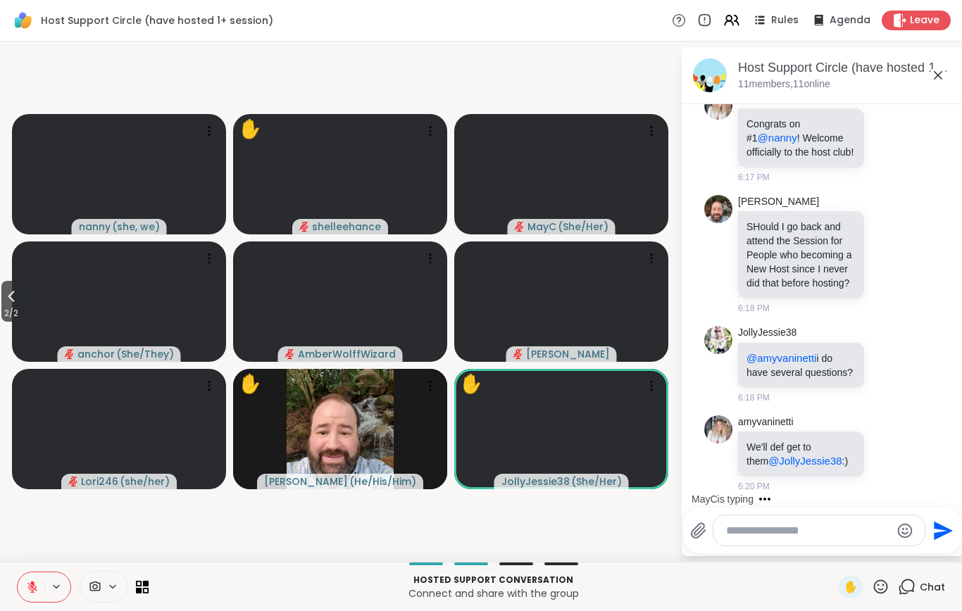
click at [15, 301] on icon at bounding box center [11, 297] width 6 height 11
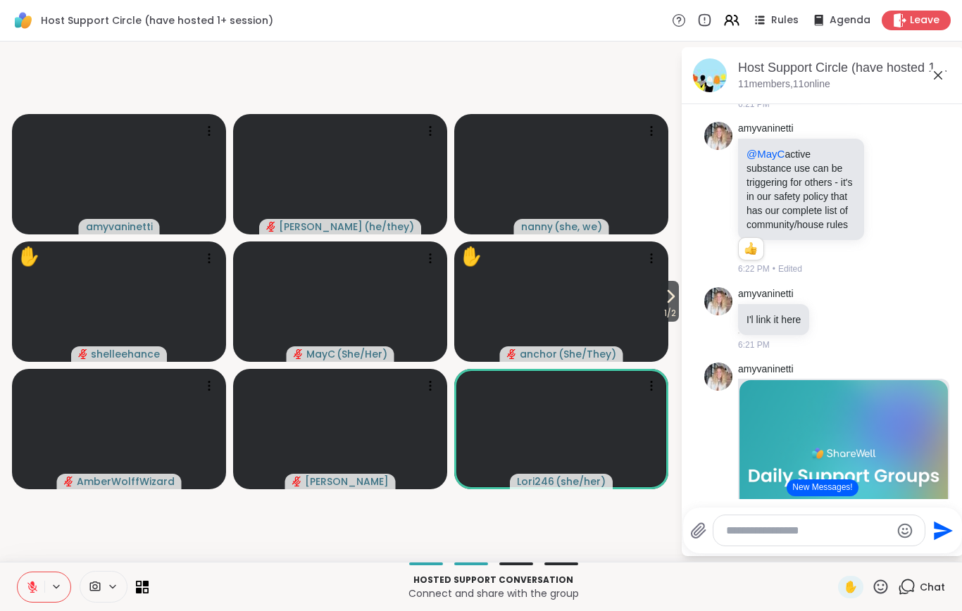
scroll to position [3736, 0]
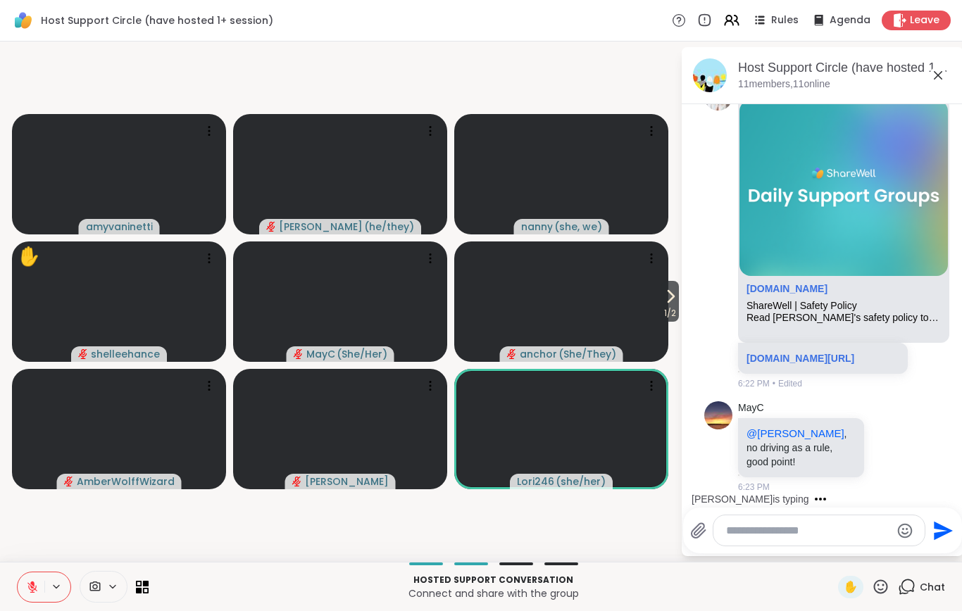
click at [294, 518] on video-player-container "1 / 2 amyvaninetti spencer ( he/they ) nanny ( she, we ) ✋ shelleehance MayC ( …" at bounding box center [339, 301] width 663 height 509
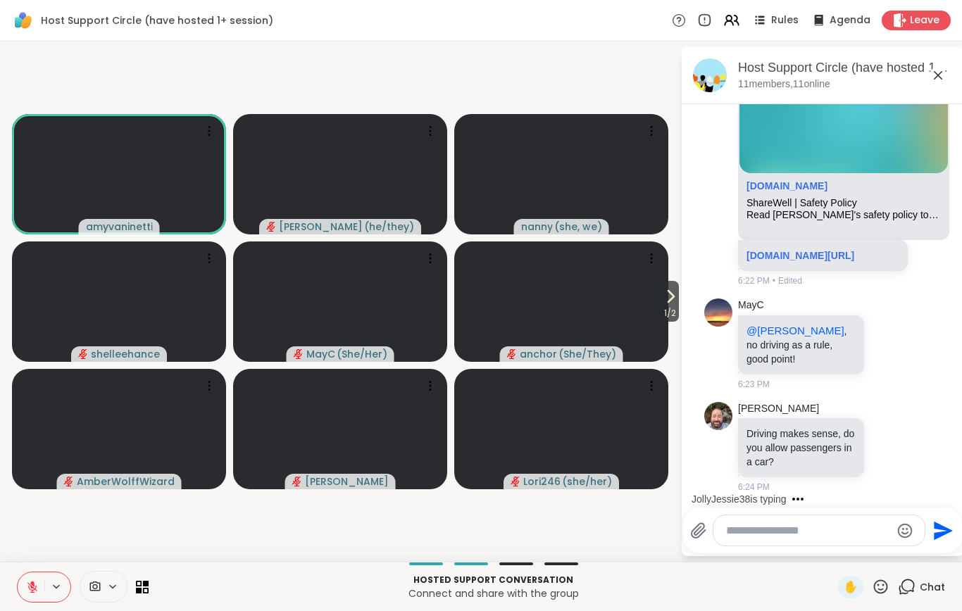
scroll to position [3914, 0]
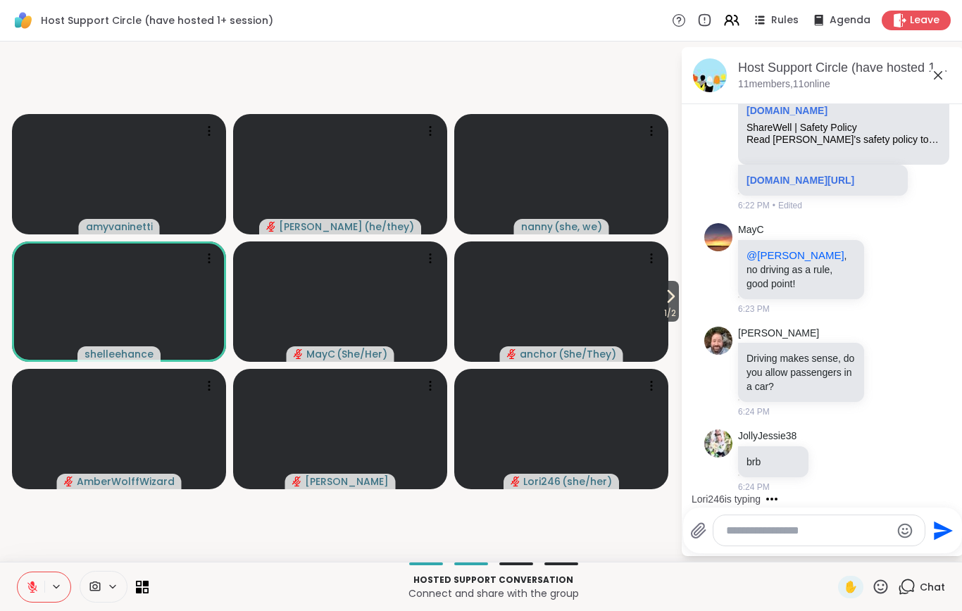
click at [747, 536] on textarea "Type your message" at bounding box center [808, 531] width 164 height 14
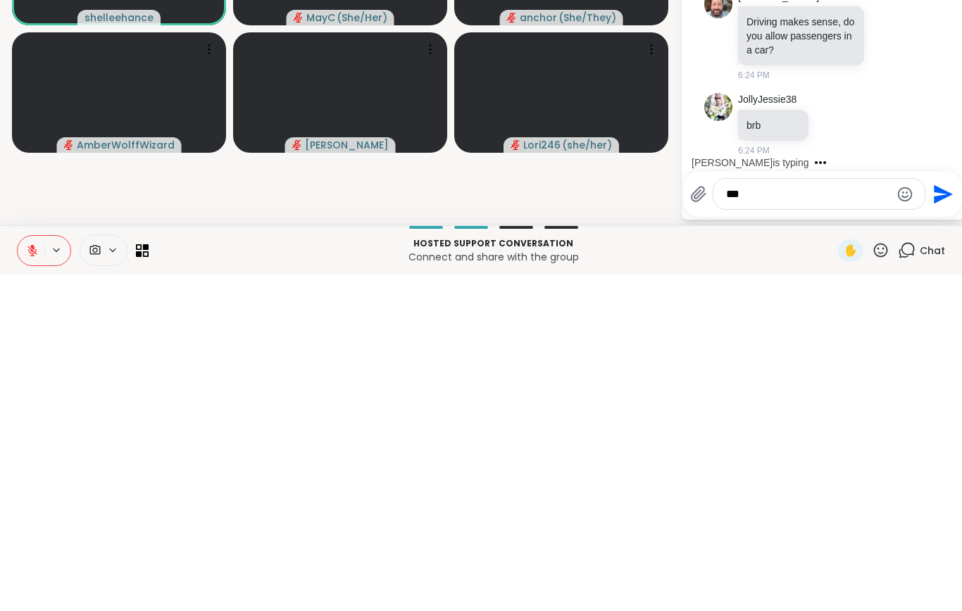
type textarea "***"
click at [939, 521] on icon "Send" at bounding box center [943, 530] width 19 height 19
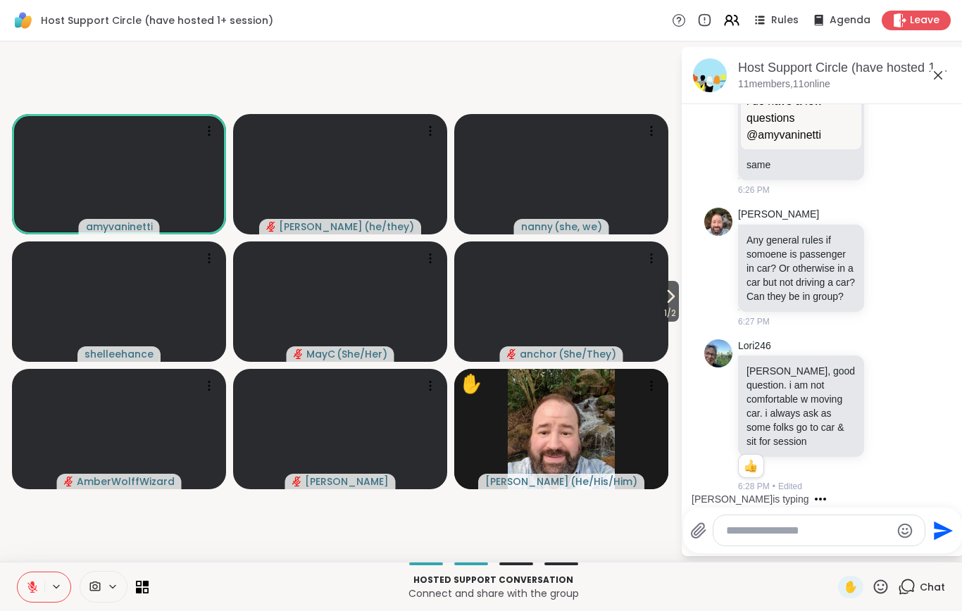
scroll to position [4804, 0]
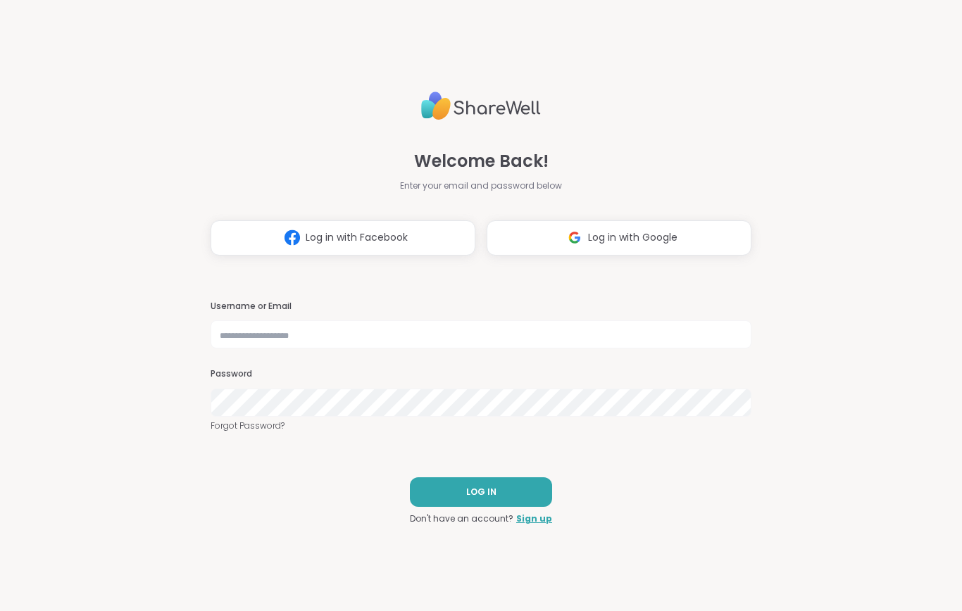
click at [637, 242] on span "Log in with Google" at bounding box center [632, 237] width 89 height 15
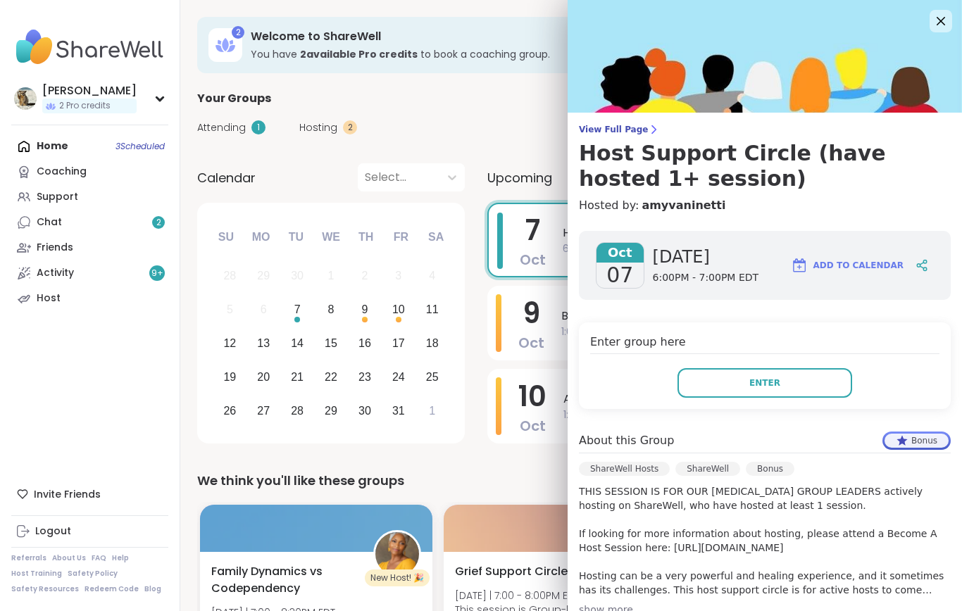
click at [780, 382] on button "Enter" at bounding box center [765, 383] width 175 height 30
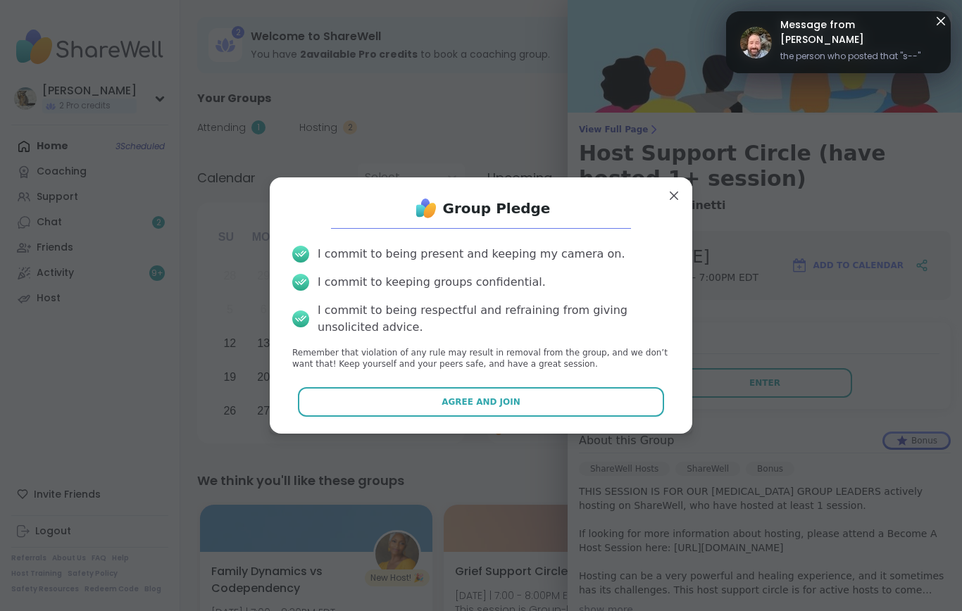
click at [532, 391] on div "Group Pledge I commit to being present and keeping my camera on. I commit to ke…" at bounding box center [481, 306] width 400 height 234
click at [554, 389] on div "Group Pledge I commit to being present and keeping my camera on. I commit to ke…" at bounding box center [481, 306] width 400 height 234
click at [533, 417] on button "Agree and Join" at bounding box center [481, 402] width 367 height 30
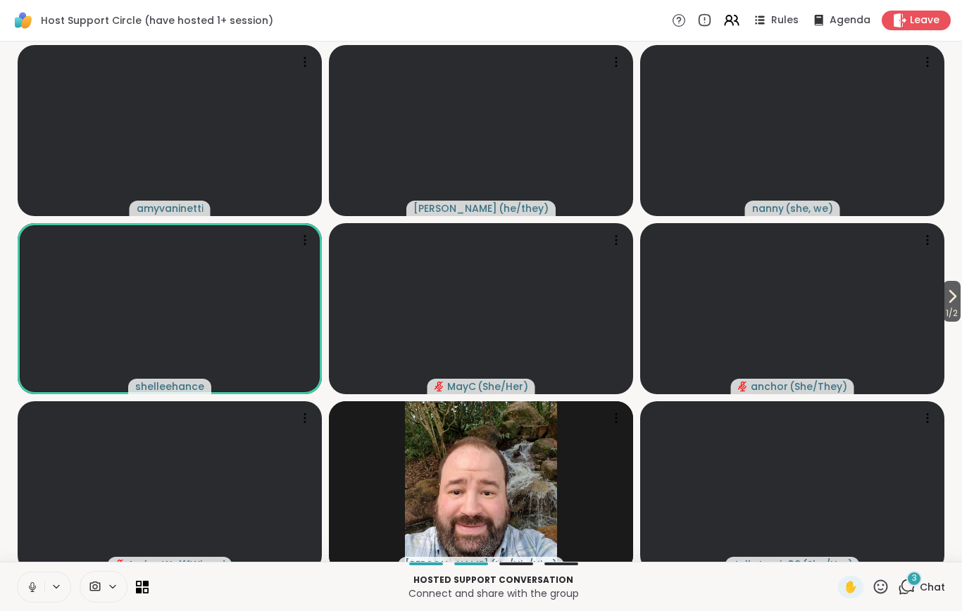
click at [38, 594] on icon at bounding box center [32, 587] width 13 height 13
click at [913, 585] on span "3" at bounding box center [914, 579] width 5 height 12
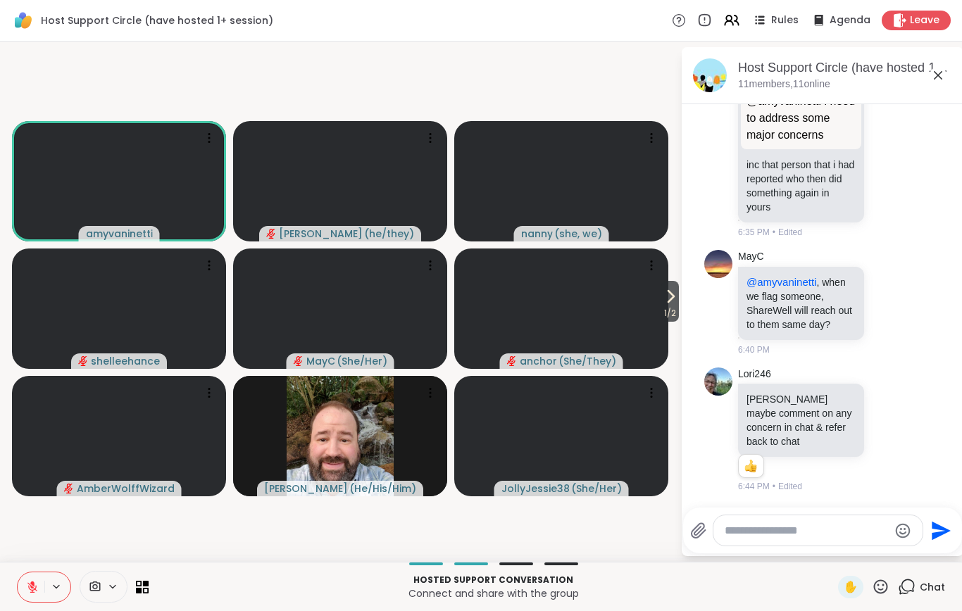
scroll to position [5673, 0]
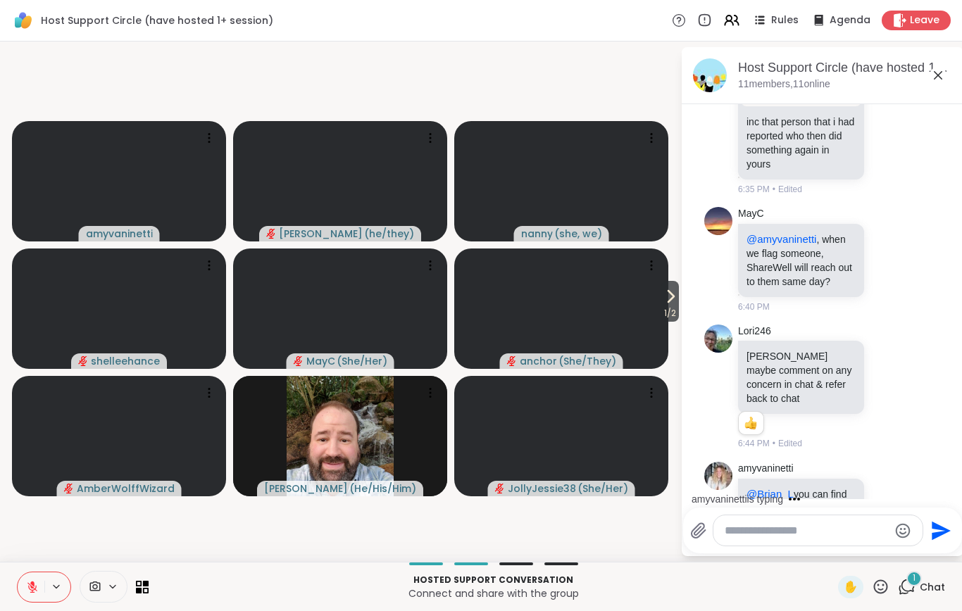
click at [847, 596] on span "✋" at bounding box center [851, 587] width 14 height 17
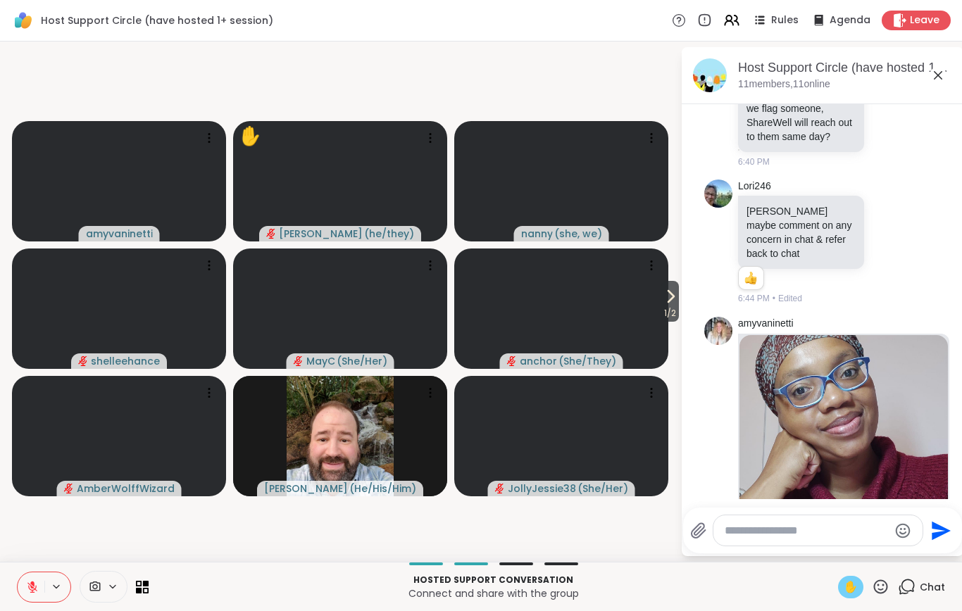
click at [671, 305] on icon at bounding box center [670, 296] width 17 height 17
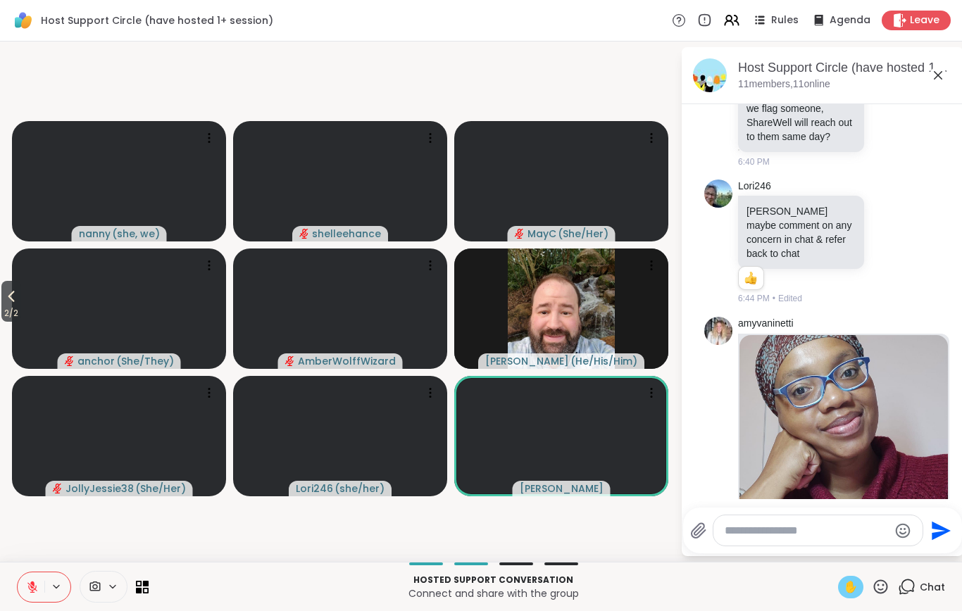
click at [6, 305] on icon at bounding box center [11, 296] width 17 height 17
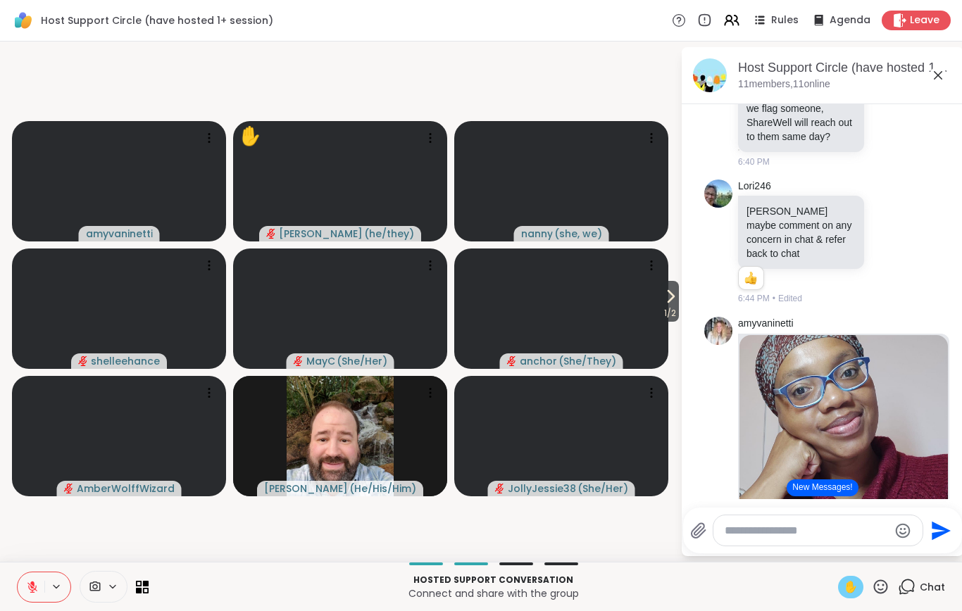
click at [489, 526] on video-player-container "1 / 2 [PERSON_NAME] ( he/they ) [PERSON_NAME] ( she, we ) shelleehance MayC ( S…" at bounding box center [339, 301] width 663 height 509
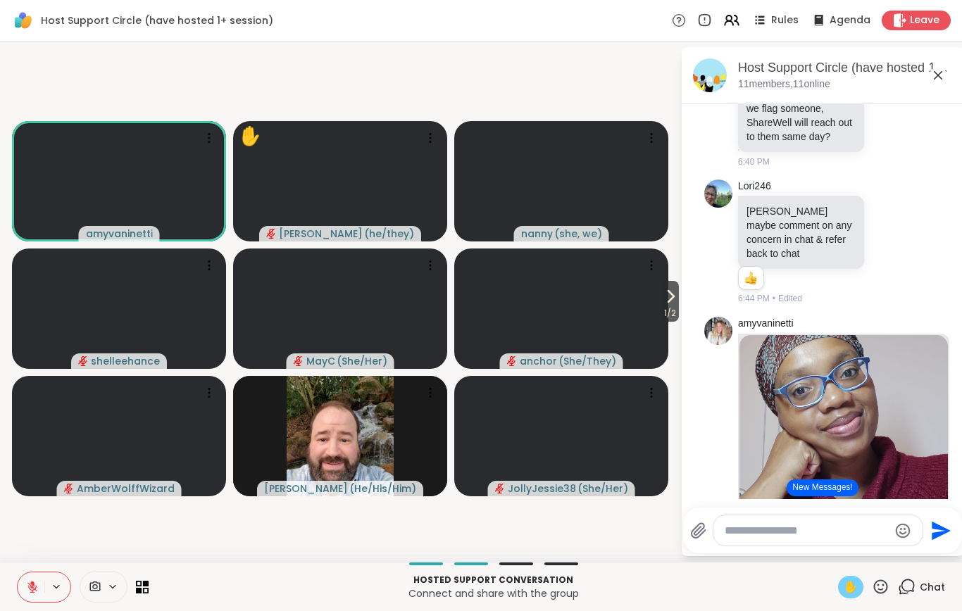
click at [246, 542] on video-player-container "1 / 2 [PERSON_NAME] ( he/they ) [PERSON_NAME] ( she, we ) shelleehance MayC ( S…" at bounding box center [339, 301] width 663 height 509
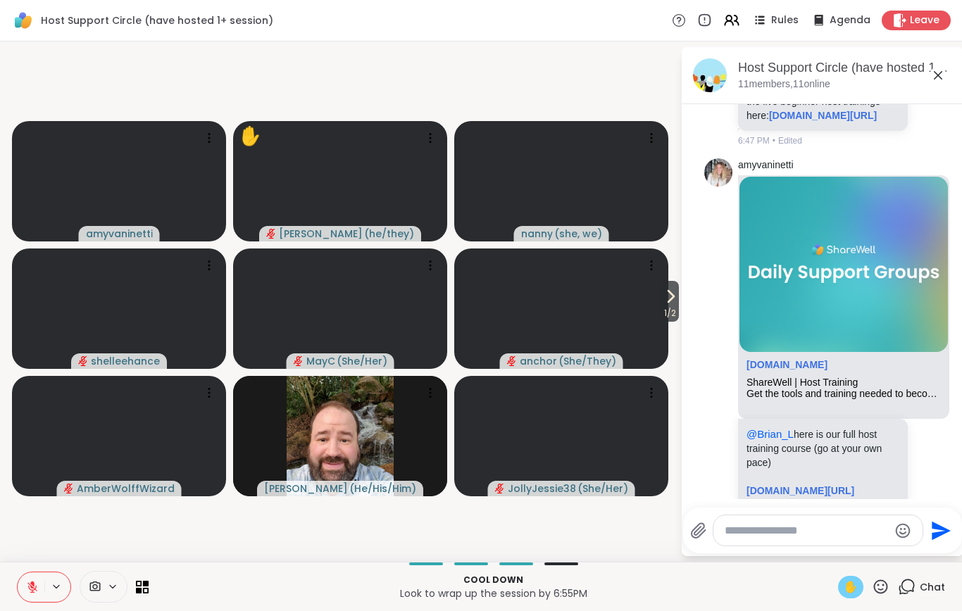
scroll to position [6420, 0]
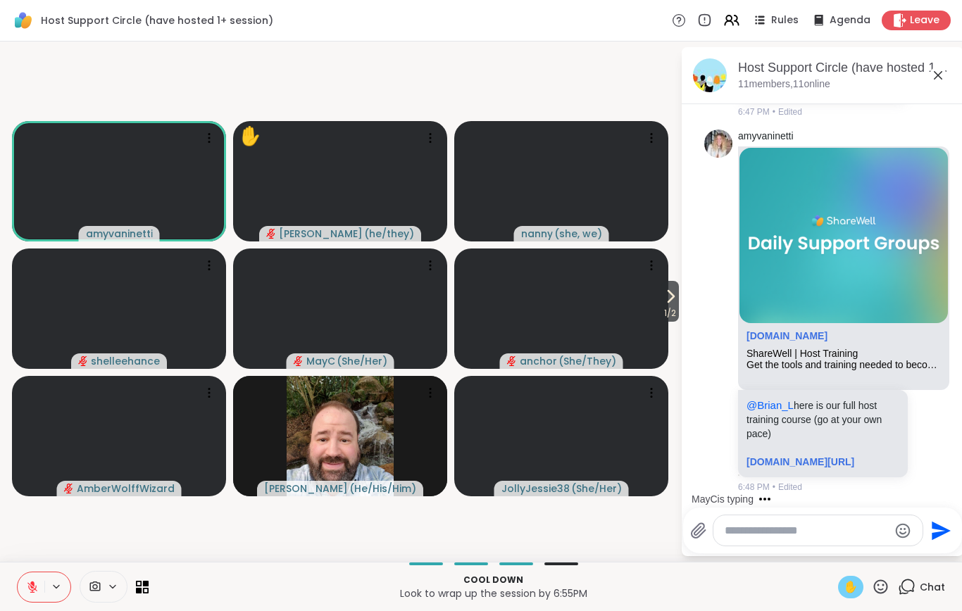
click at [840, 597] on div "✋" at bounding box center [850, 587] width 25 height 23
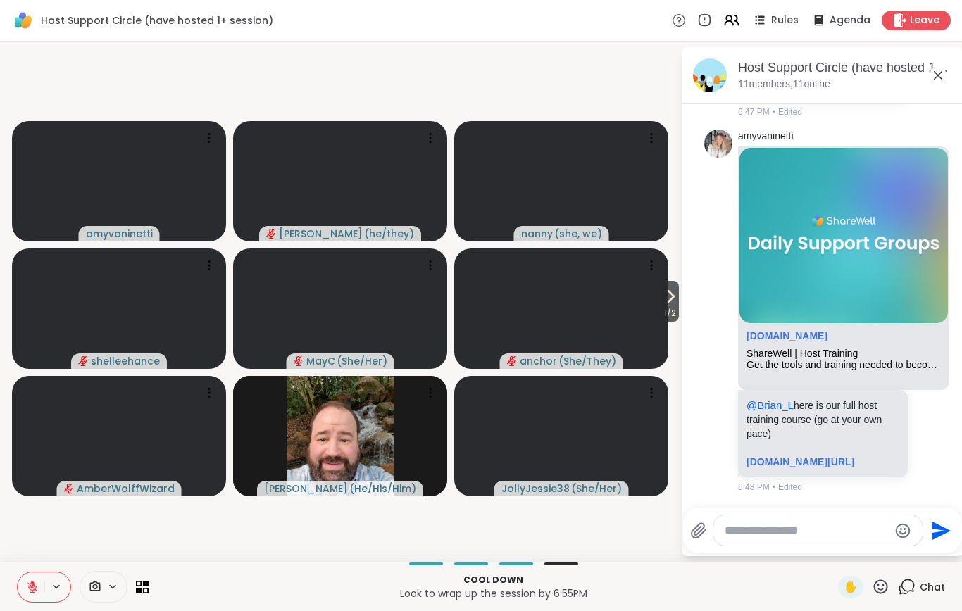
click at [839, 599] on div "✋" at bounding box center [850, 587] width 25 height 23
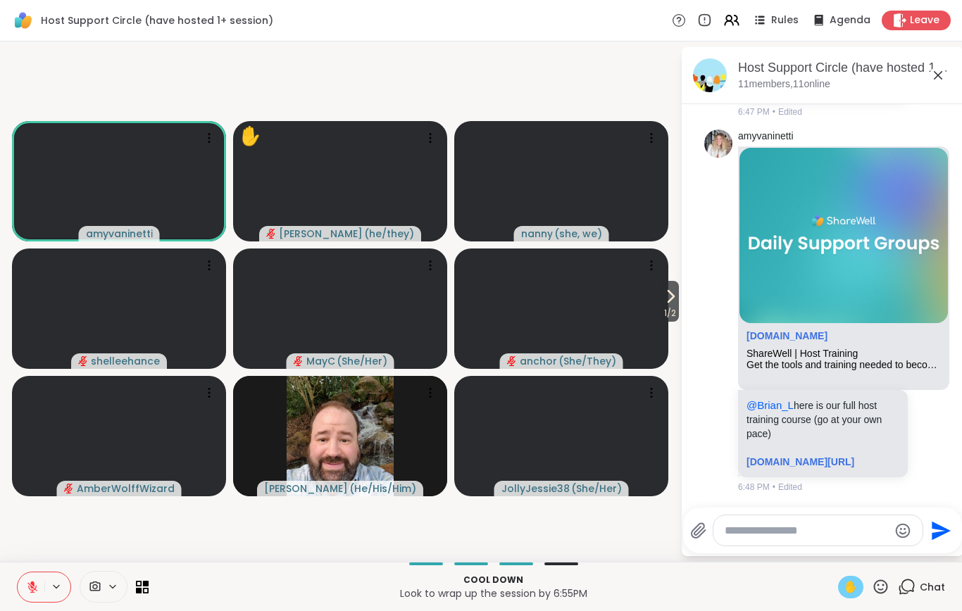
click at [849, 596] on span "✋" at bounding box center [851, 587] width 14 height 17
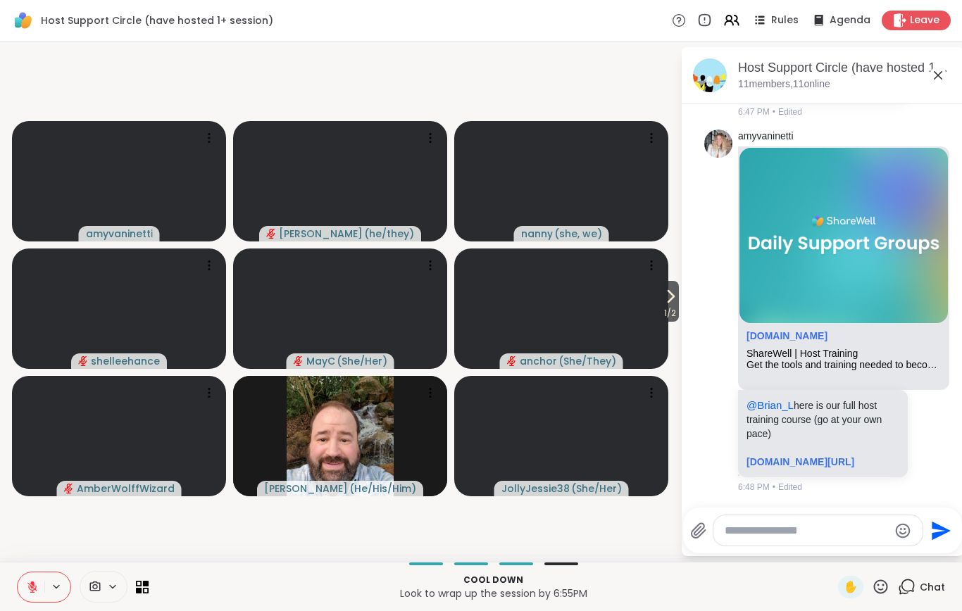
click at [37, 594] on icon at bounding box center [32, 587] width 13 height 13
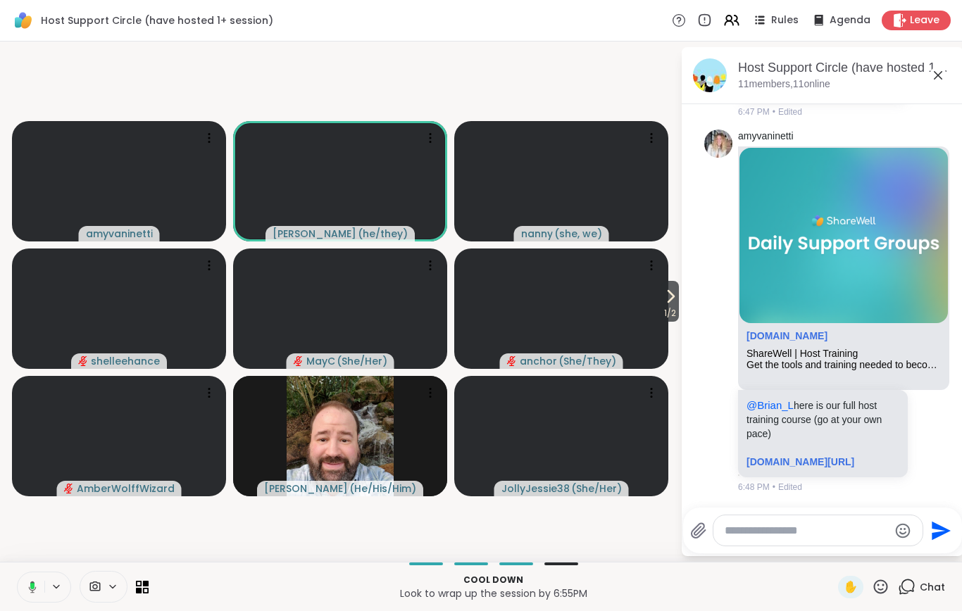
click at [63, 540] on video-player-container "1 / 2 [PERSON_NAME] ( he/they ) [PERSON_NAME] ( she, we ) shelleehance MayC ( S…" at bounding box center [339, 301] width 663 height 509
click at [30, 594] on icon at bounding box center [32, 587] width 13 height 13
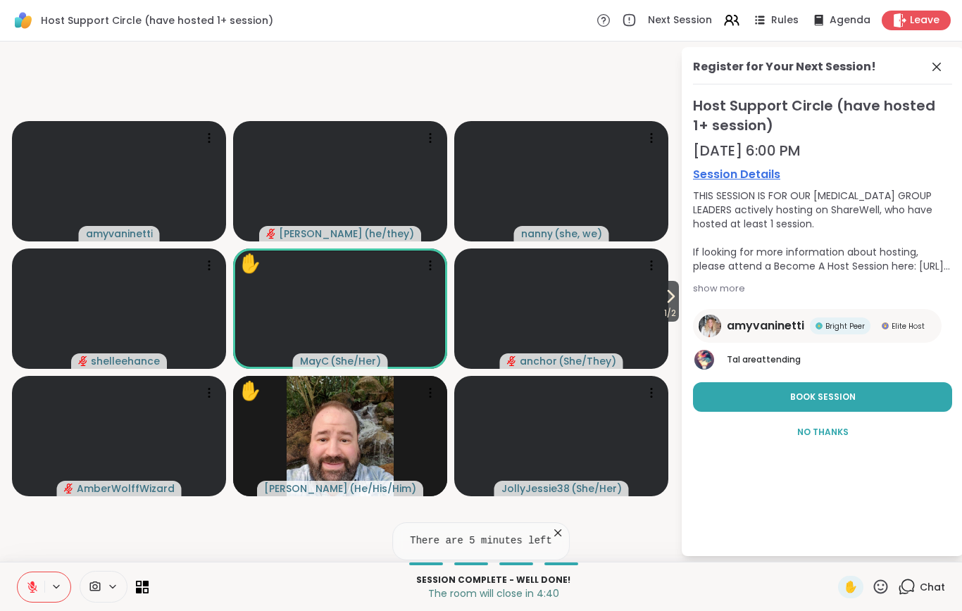
click at [880, 391] on button "Book Session" at bounding box center [822, 397] width 259 height 30
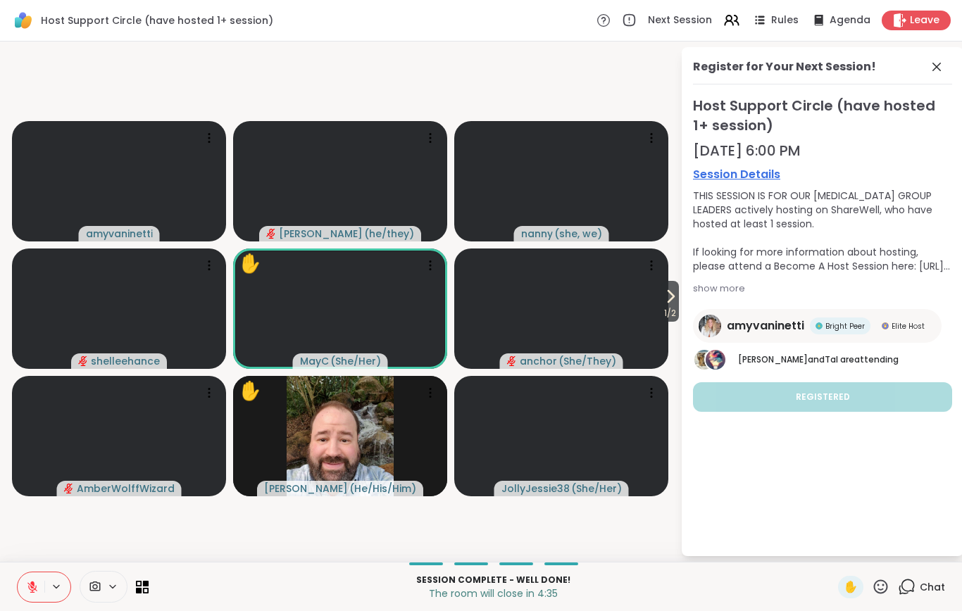
click at [939, 71] on icon at bounding box center [936, 66] width 17 height 17
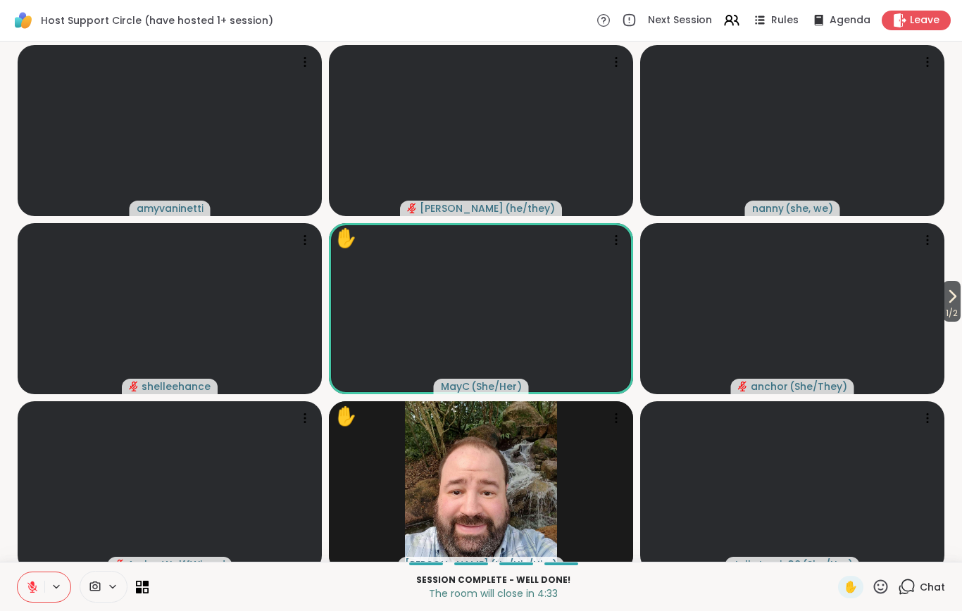
click at [910, 596] on icon at bounding box center [907, 587] width 18 height 18
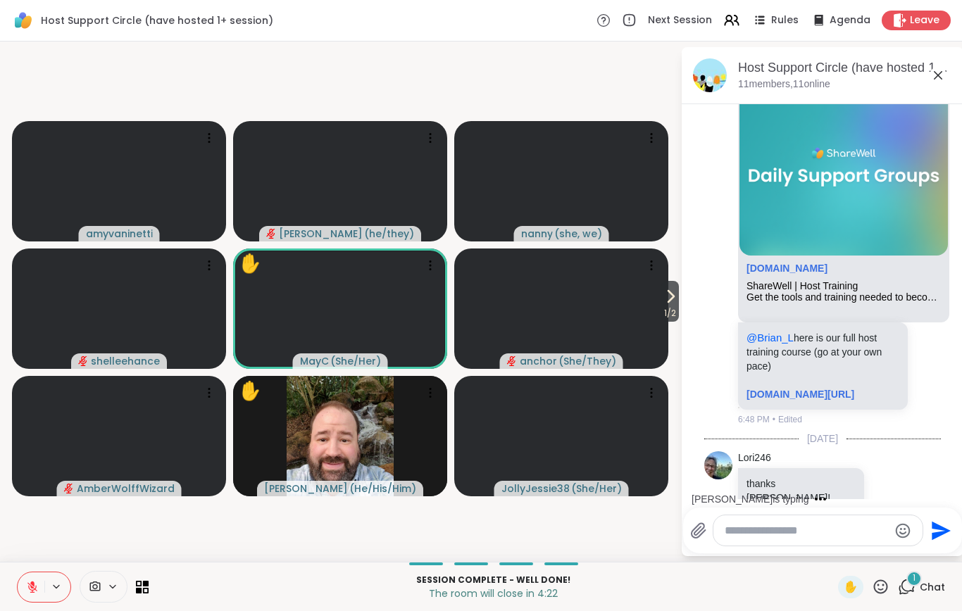
scroll to position [6495, 0]
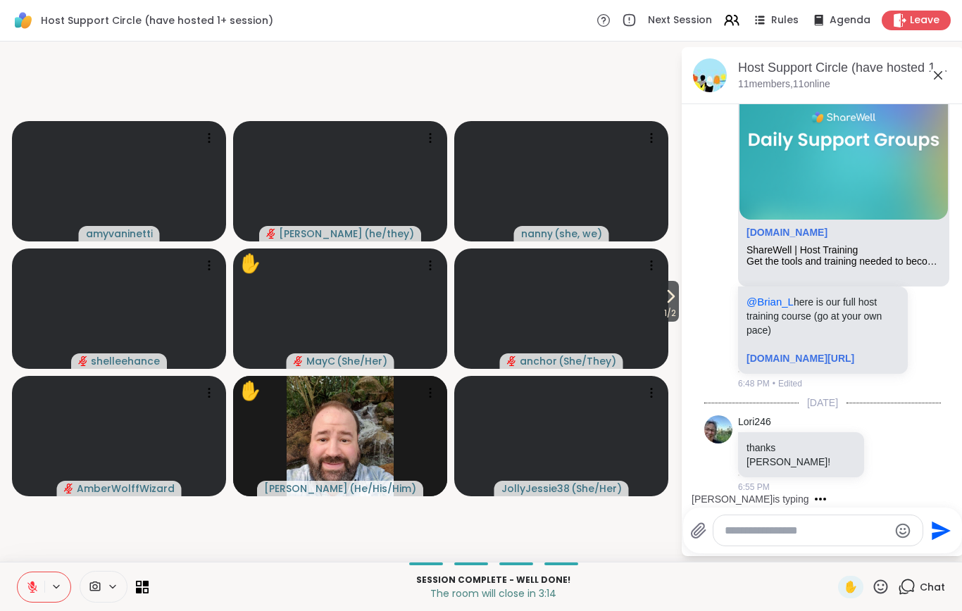
click at [667, 305] on icon at bounding box center [670, 296] width 17 height 17
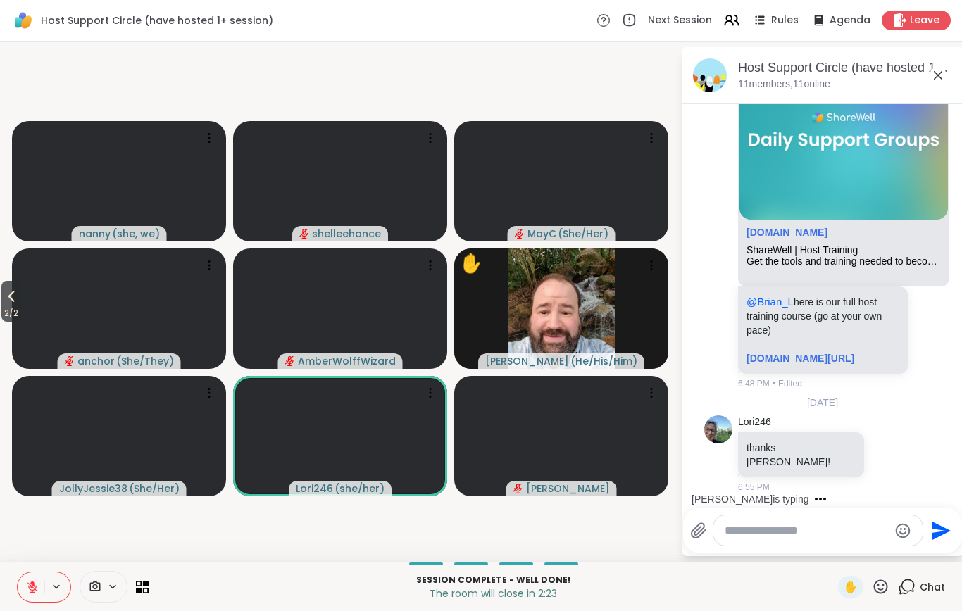
click at [6, 304] on icon at bounding box center [11, 296] width 17 height 17
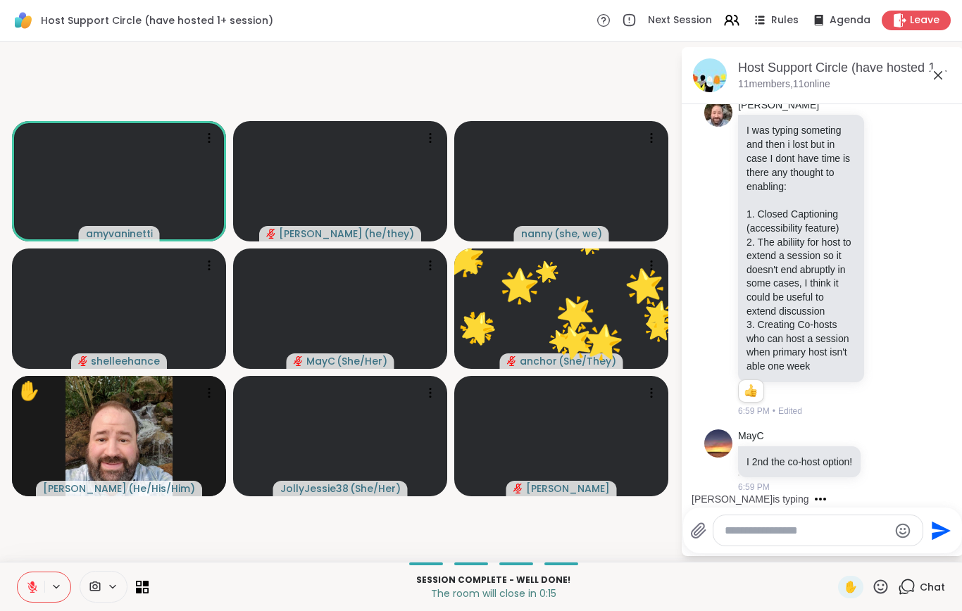
scroll to position [6997, 0]
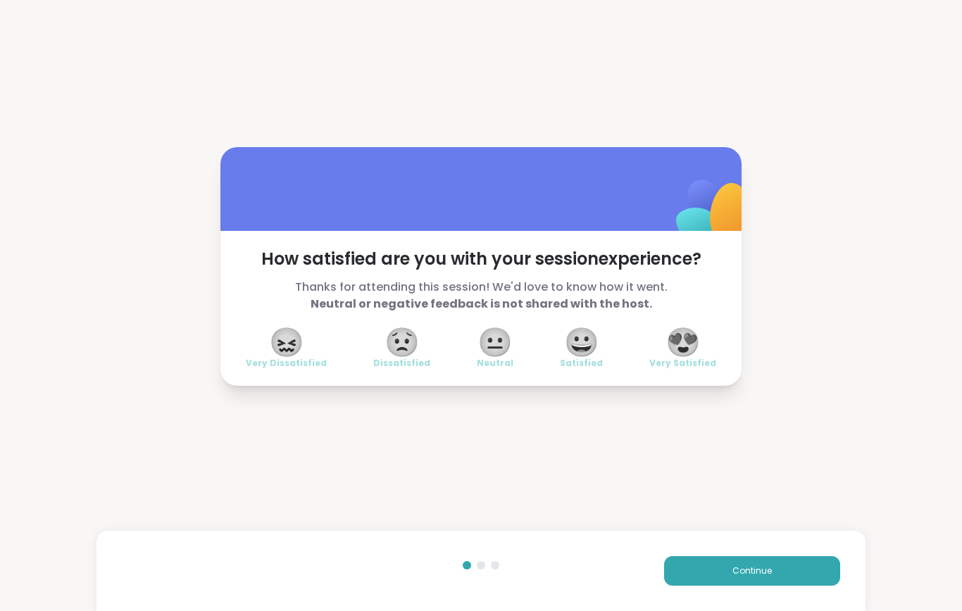
click at [683, 355] on span "😍" at bounding box center [683, 342] width 35 height 25
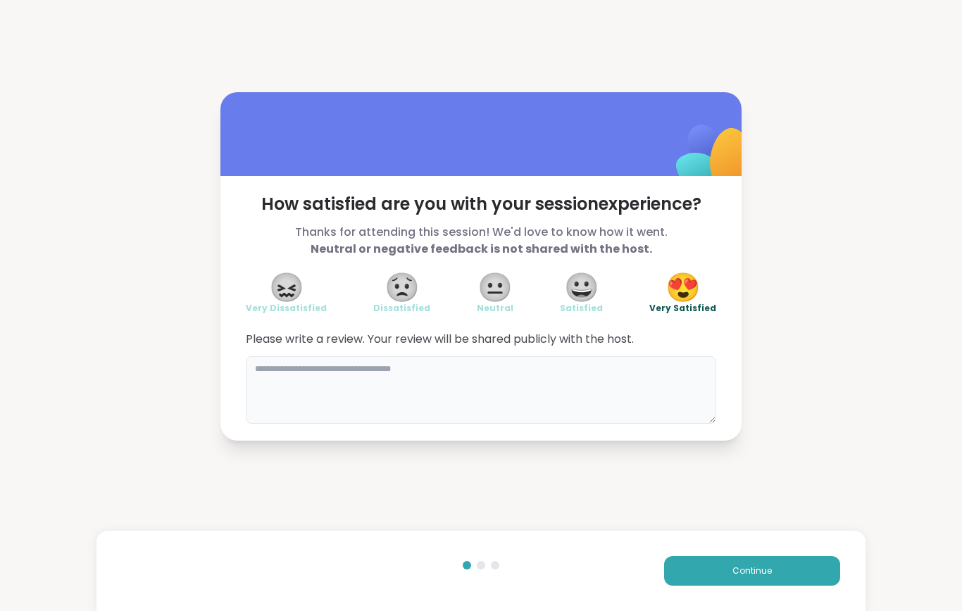
click at [473, 408] on textarea at bounding box center [481, 390] width 470 height 68
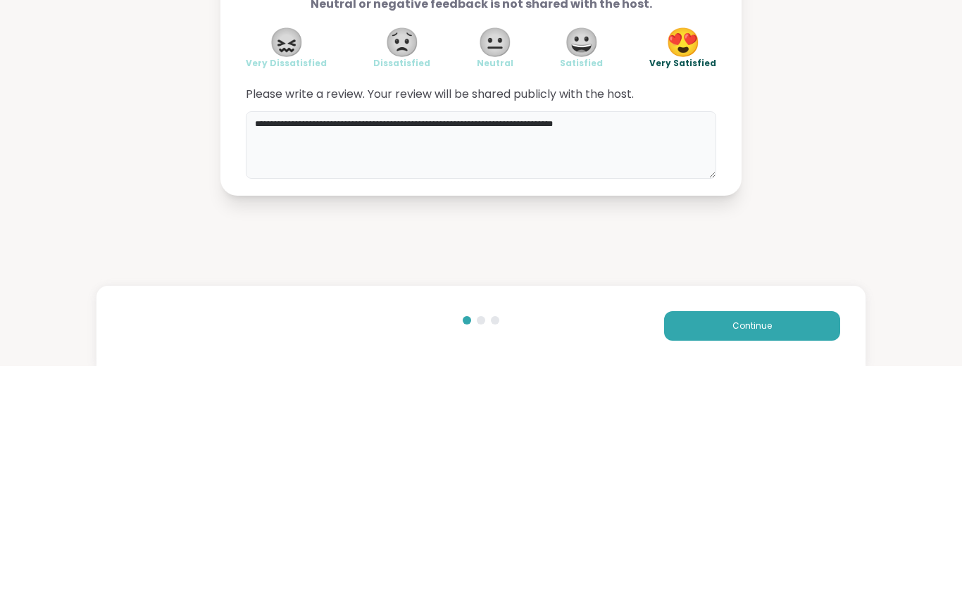
type textarea "**********"
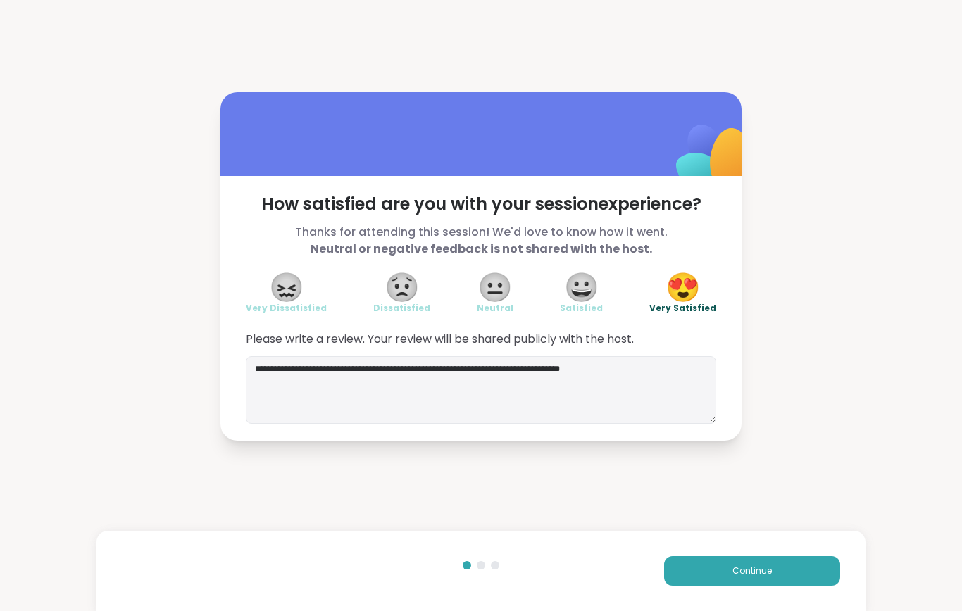
click at [797, 570] on button "Continue" at bounding box center [752, 571] width 176 height 30
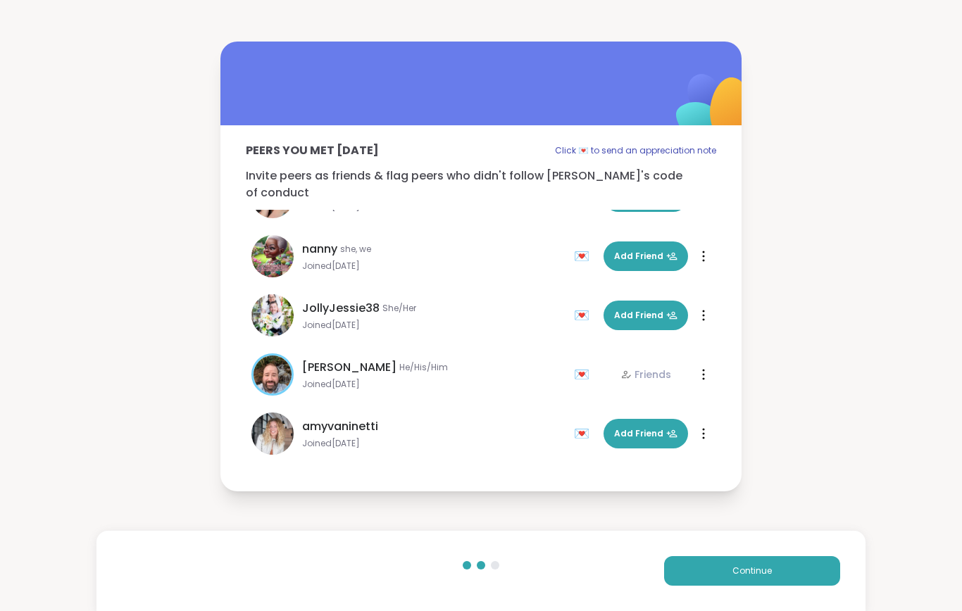
scroll to position [338, 0]
click at [741, 581] on button "Continue" at bounding box center [752, 571] width 176 height 30
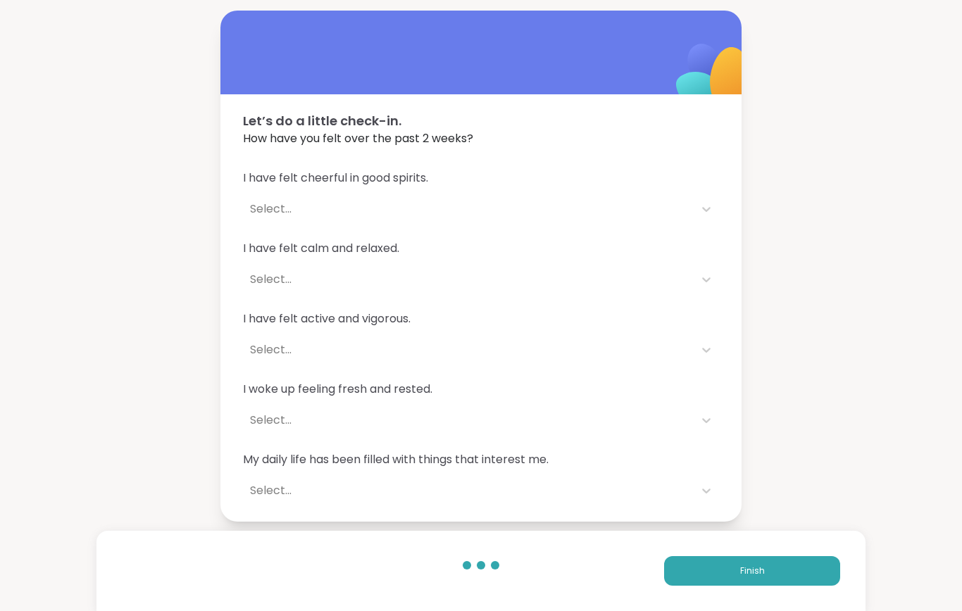
click at [750, 571] on span "Finish" at bounding box center [752, 571] width 25 height 13
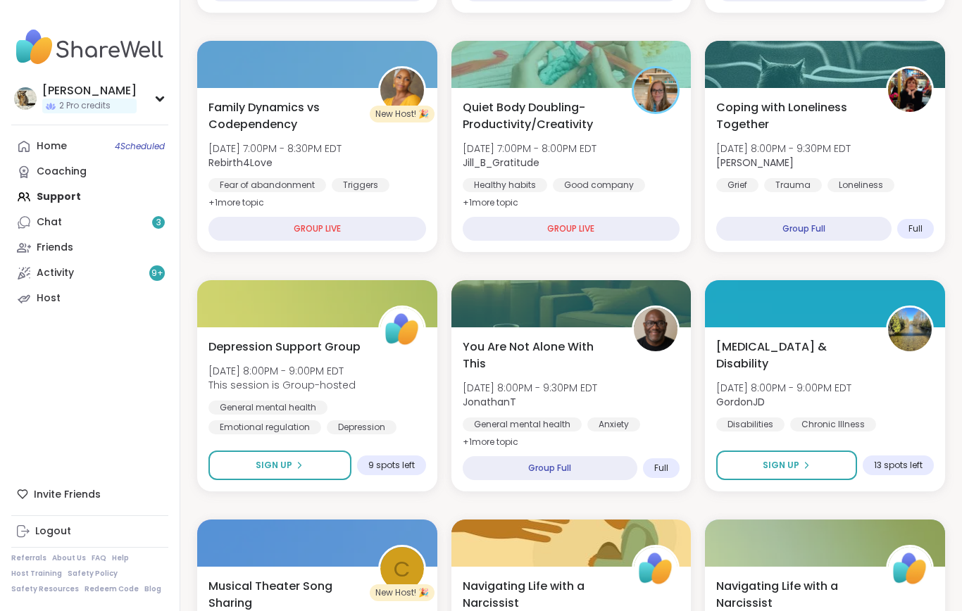
scroll to position [509, 0]
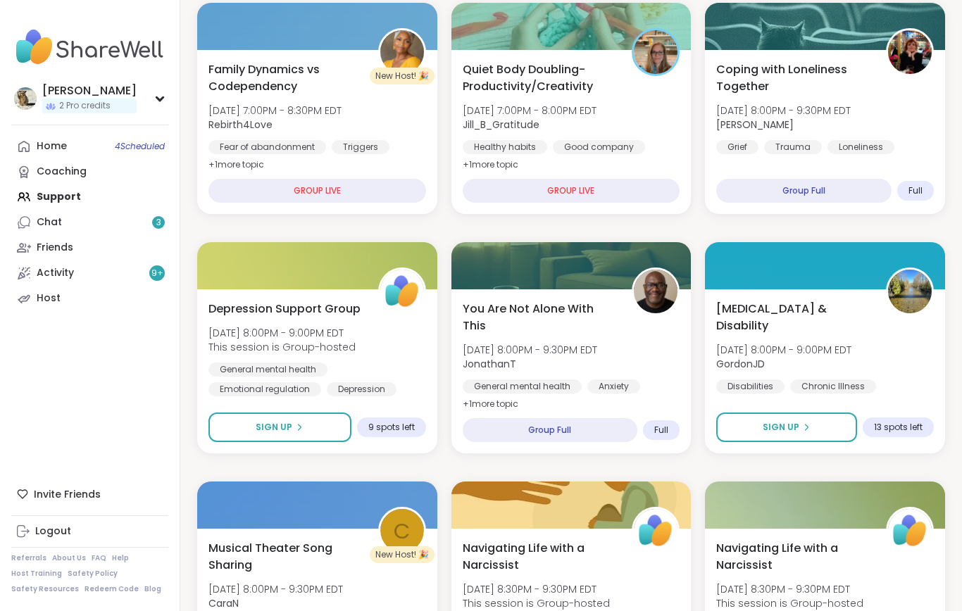
click at [89, 276] on link "Activity 9 +" at bounding box center [89, 273] width 157 height 25
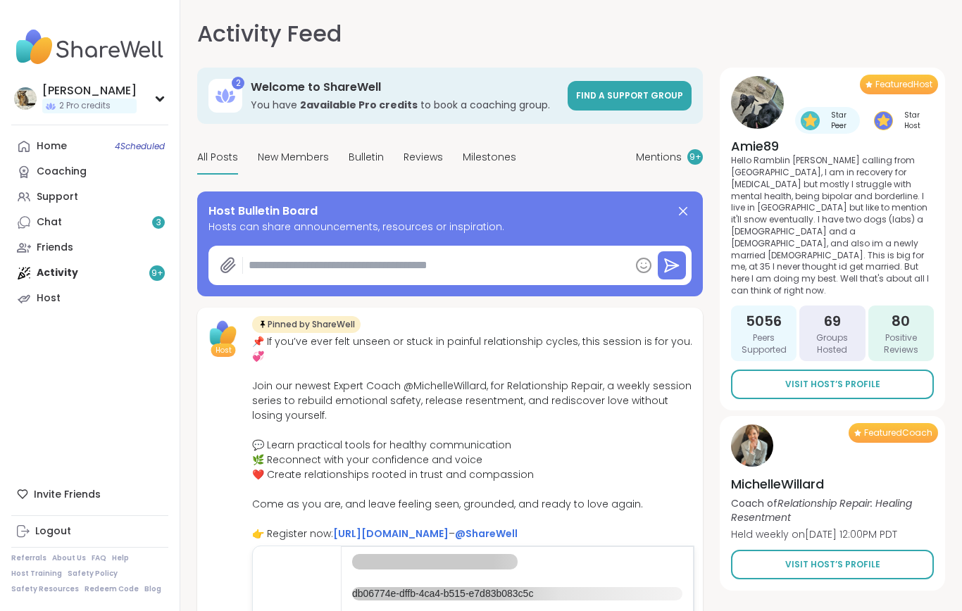
type textarea "*"
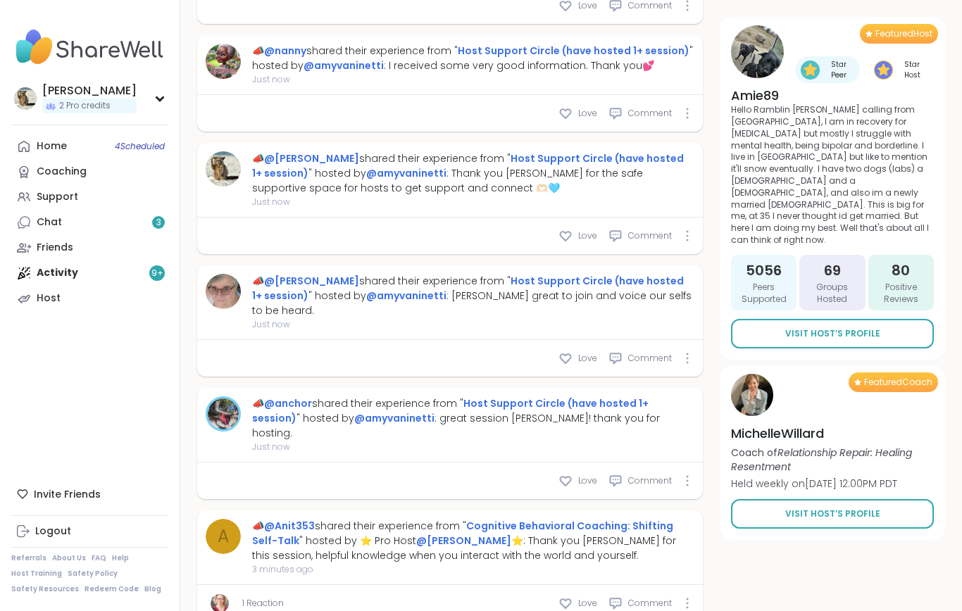
scroll to position [666, 0]
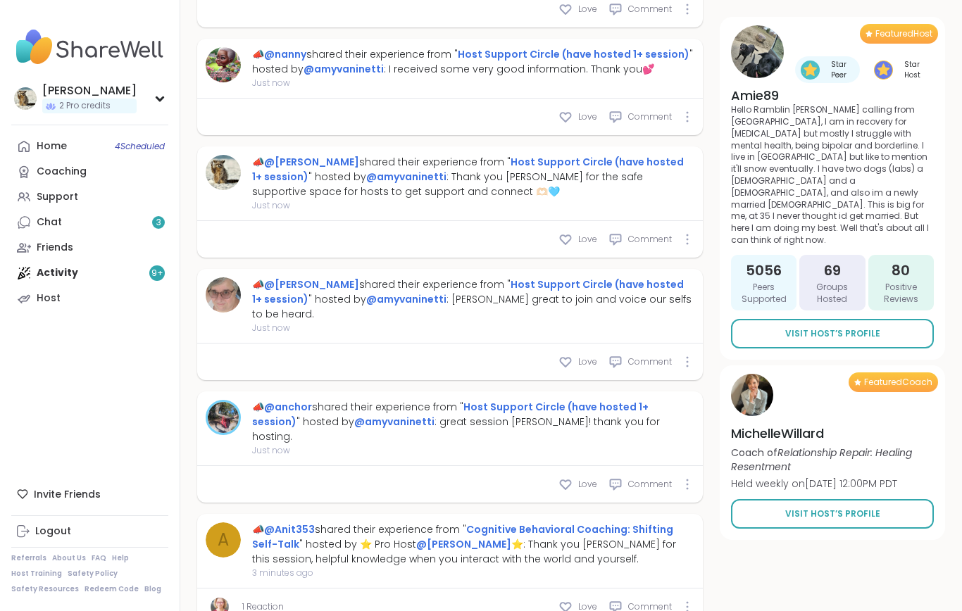
click at [50, 306] on link "Host" at bounding box center [89, 298] width 157 height 25
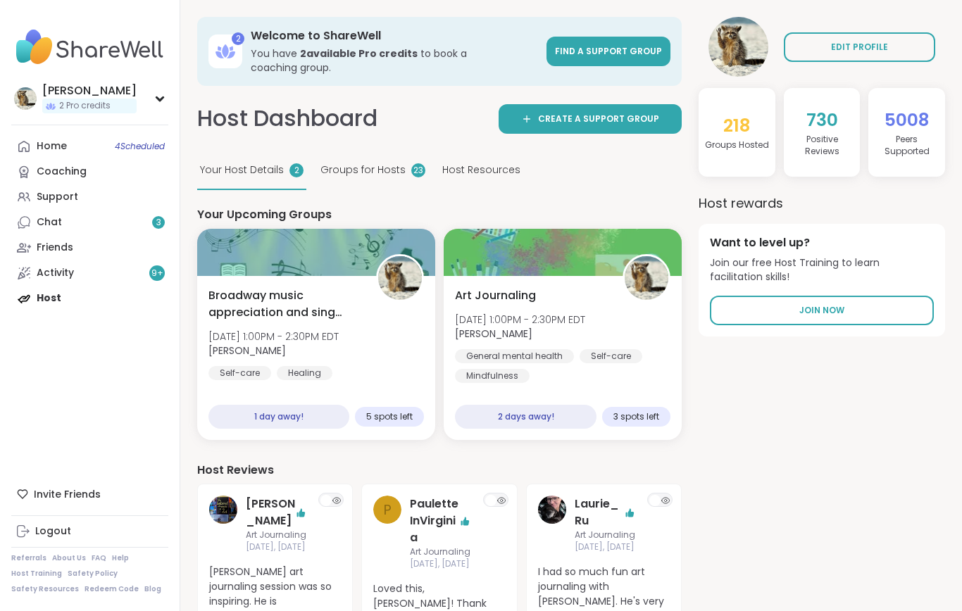
click at [825, 304] on span "Join Now" at bounding box center [821, 310] width 45 height 13
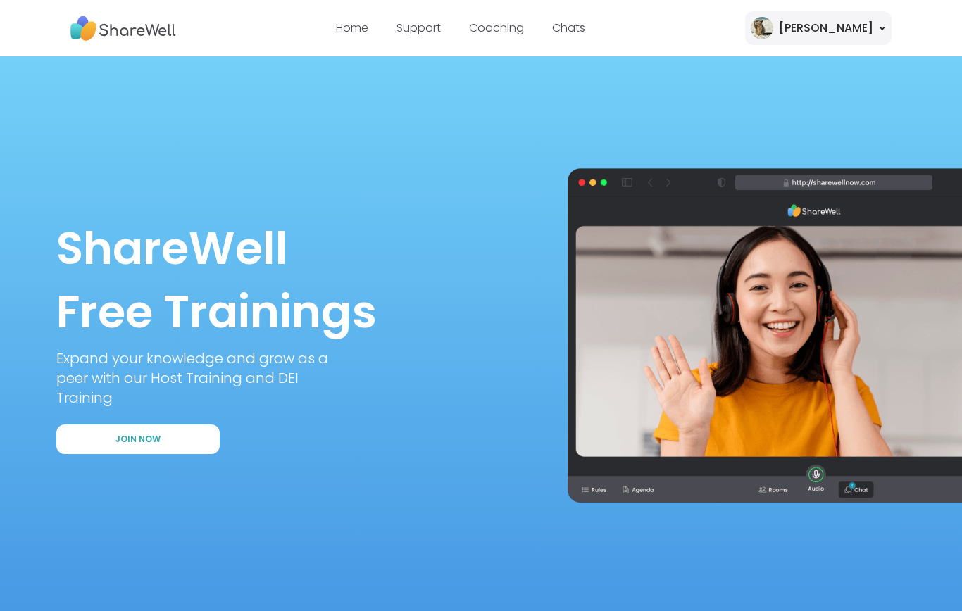
click at [128, 444] on span "Join Now" at bounding box center [138, 440] width 45 height 12
